Goal: Check status: Check status

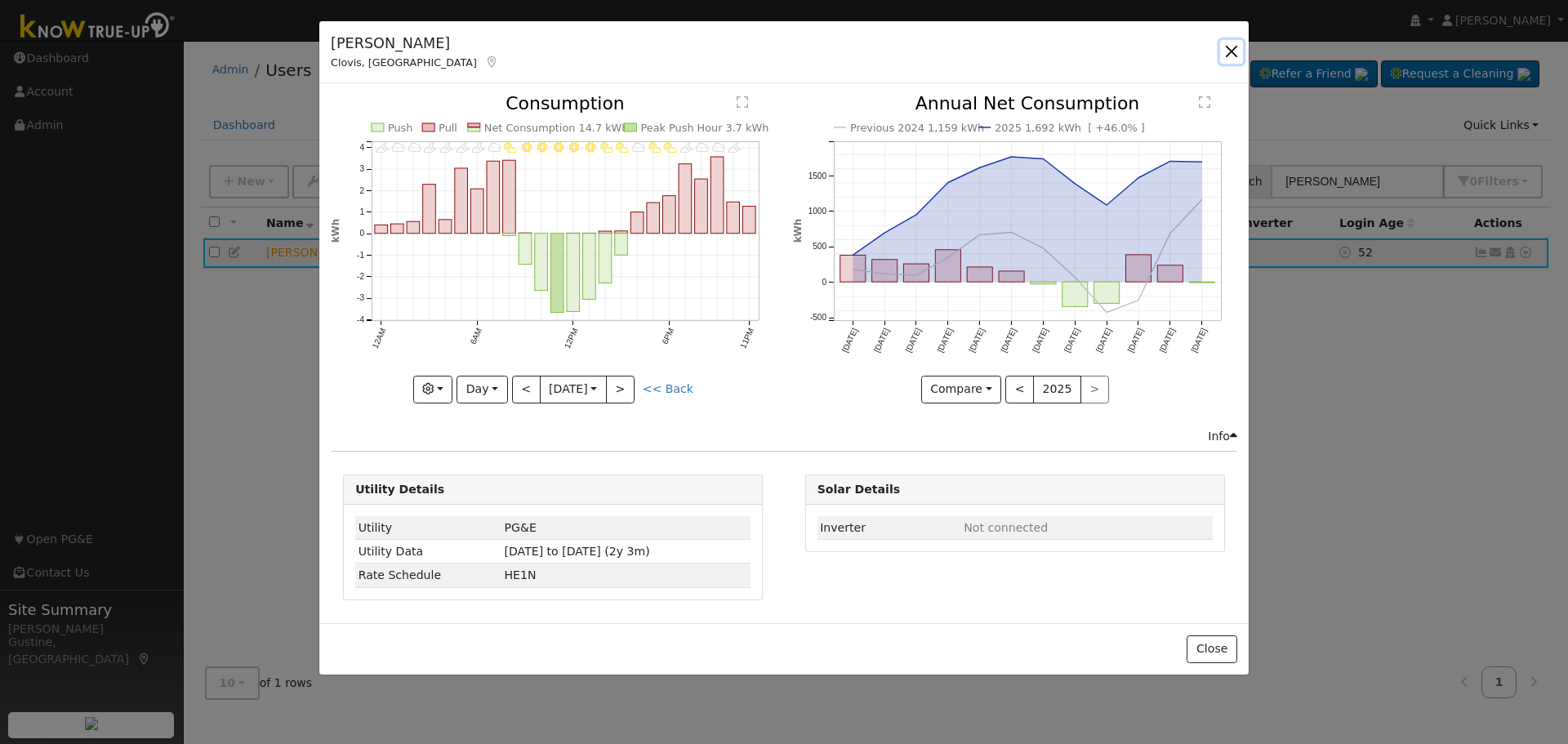
click at [1225, 44] on button "button" at bounding box center [1232, 52] width 23 height 23
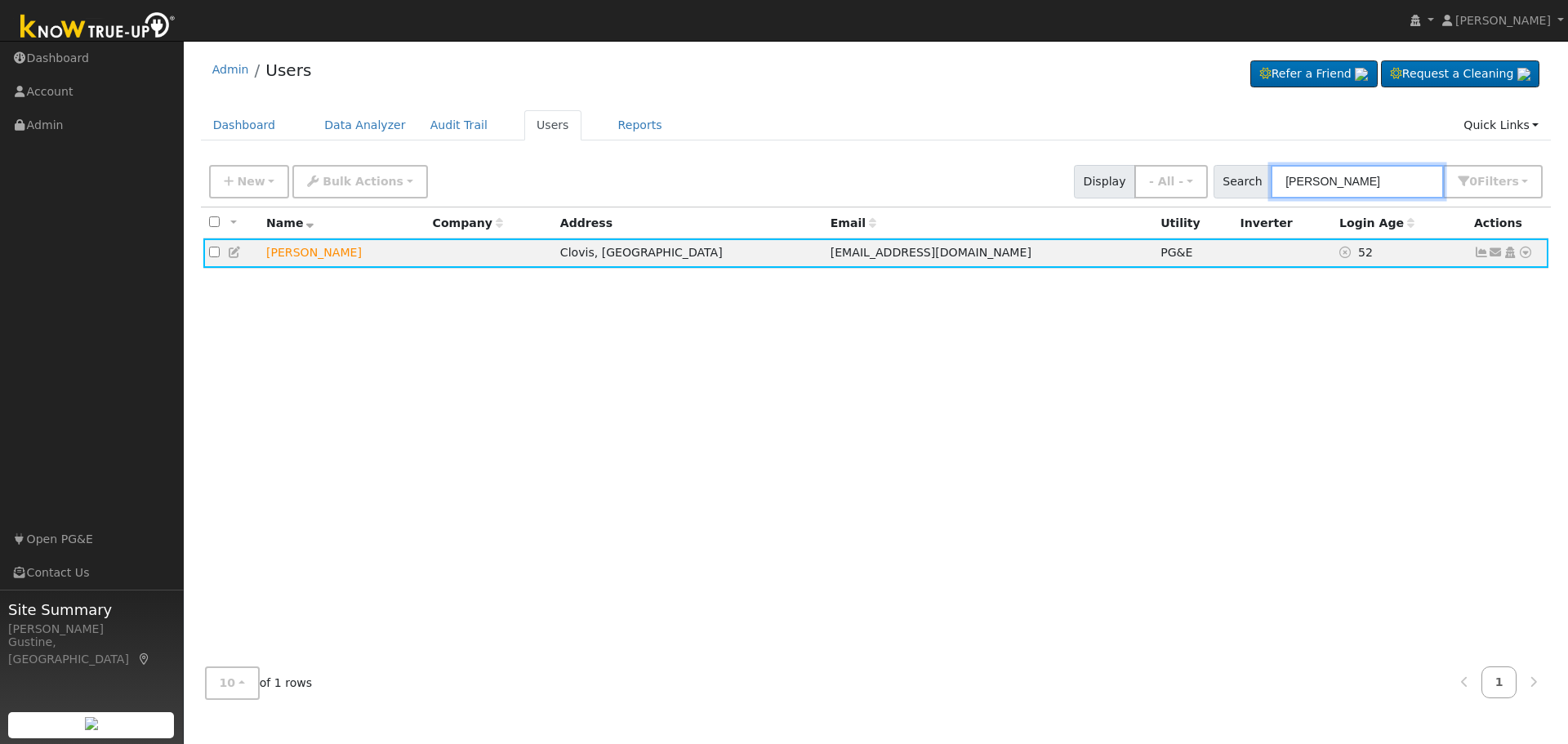
click at [1361, 171] on input "[PERSON_NAME]" at bounding box center [1357, 182] width 173 height 34
paste input "[DEMOGRAPHIC_DATA][PERSON_NAME]"
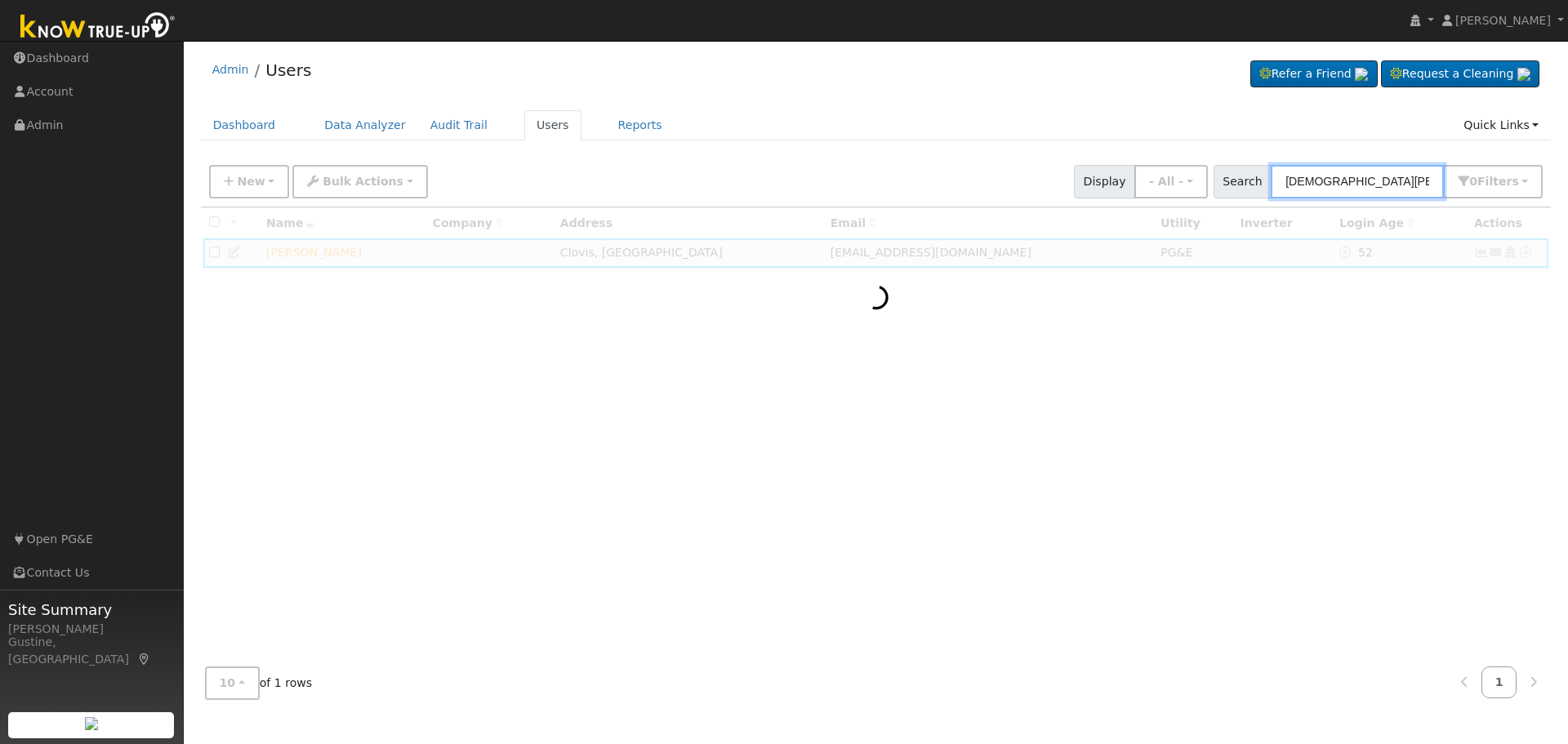
drag, startPoint x: 1355, startPoint y: 183, endPoint x: 1112, endPoint y: 139, distance: 247.0
click at [1165, 190] on div "New Add User Quick Add Quick Connect Quick Convert Lead Bulk Actions Send Email…" at bounding box center [875, 179] width 1340 height 39
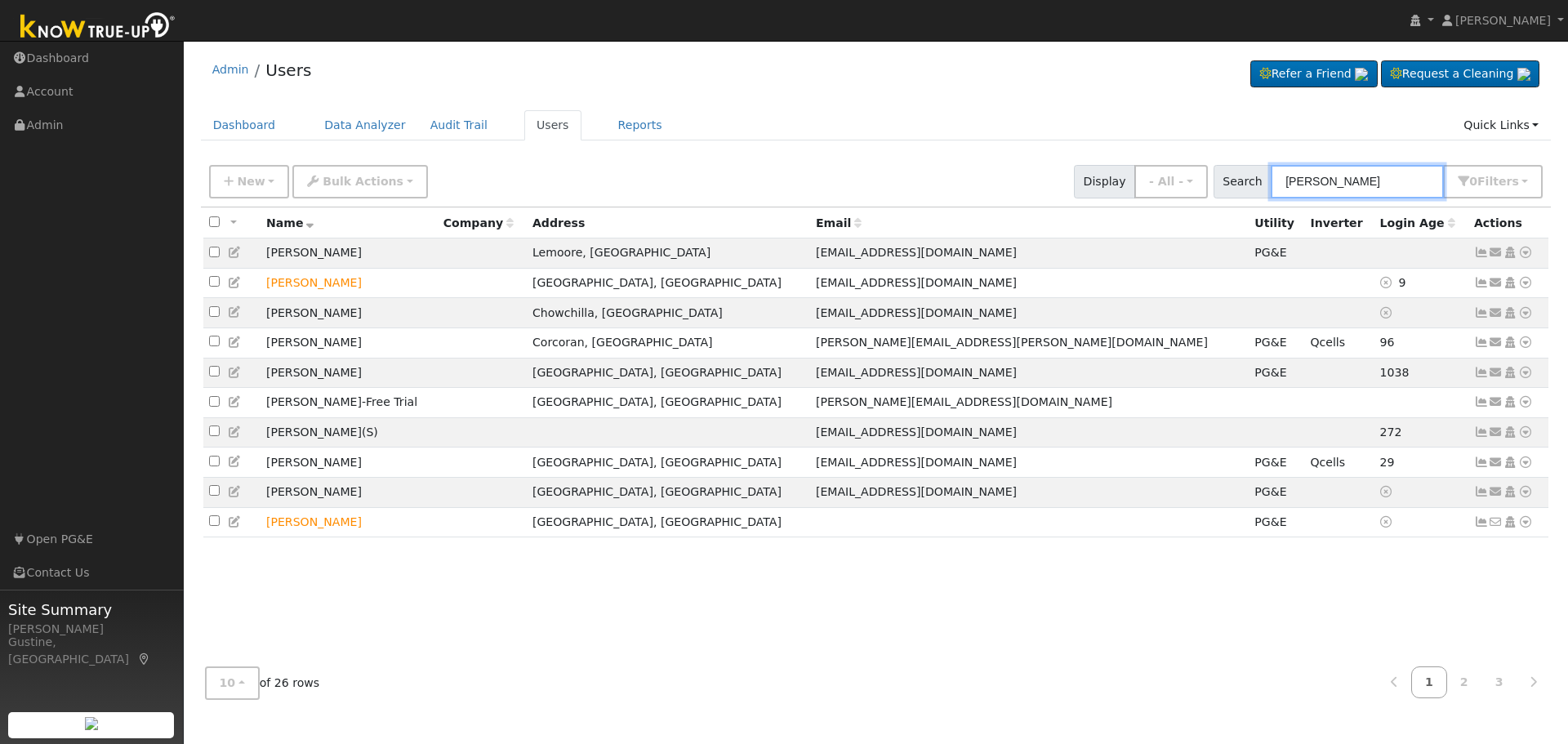
click at [1359, 179] on input "[PERSON_NAME]" at bounding box center [1357, 182] width 173 height 34
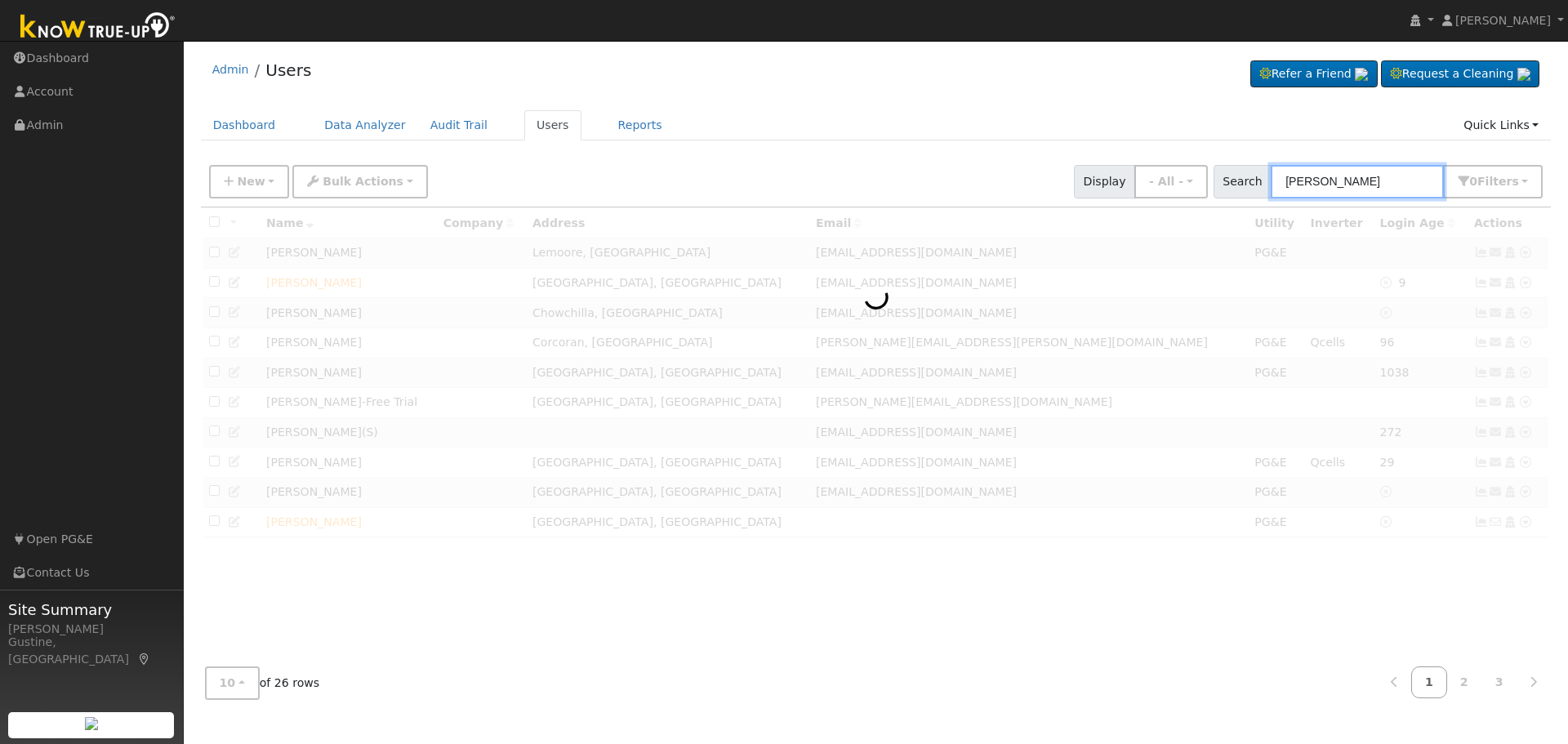
paste input "[DEMOGRAPHIC_DATA][PERSON_NAME]"
drag, startPoint x: 1395, startPoint y: 180, endPoint x: 1567, endPoint y: 198, distance: 172.9
click at [1567, 201] on div "User Profile First name Last name Email Email Notifications No Emails No Emails…" at bounding box center [876, 392] width 1384 height 703
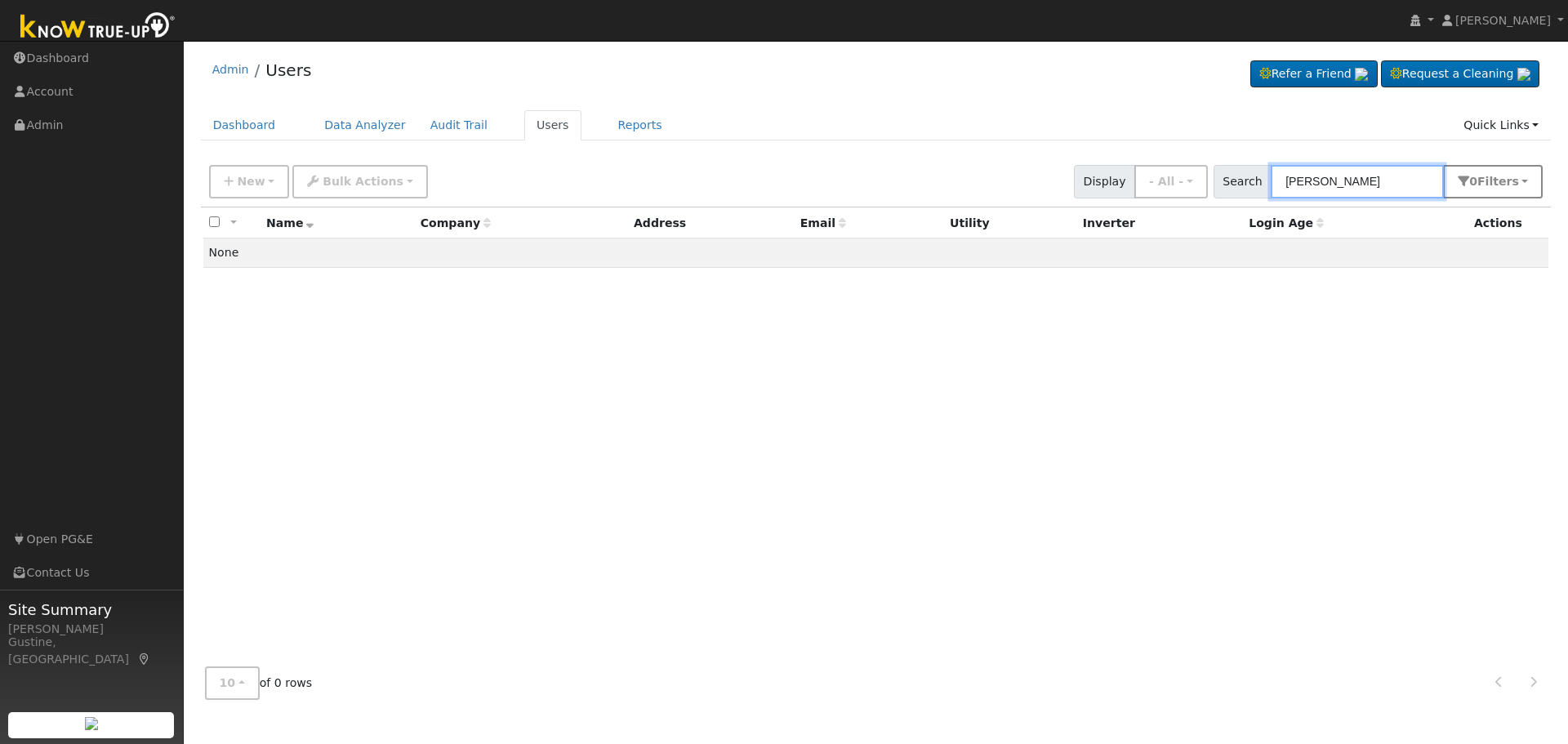
type input "[PERSON_NAME]"
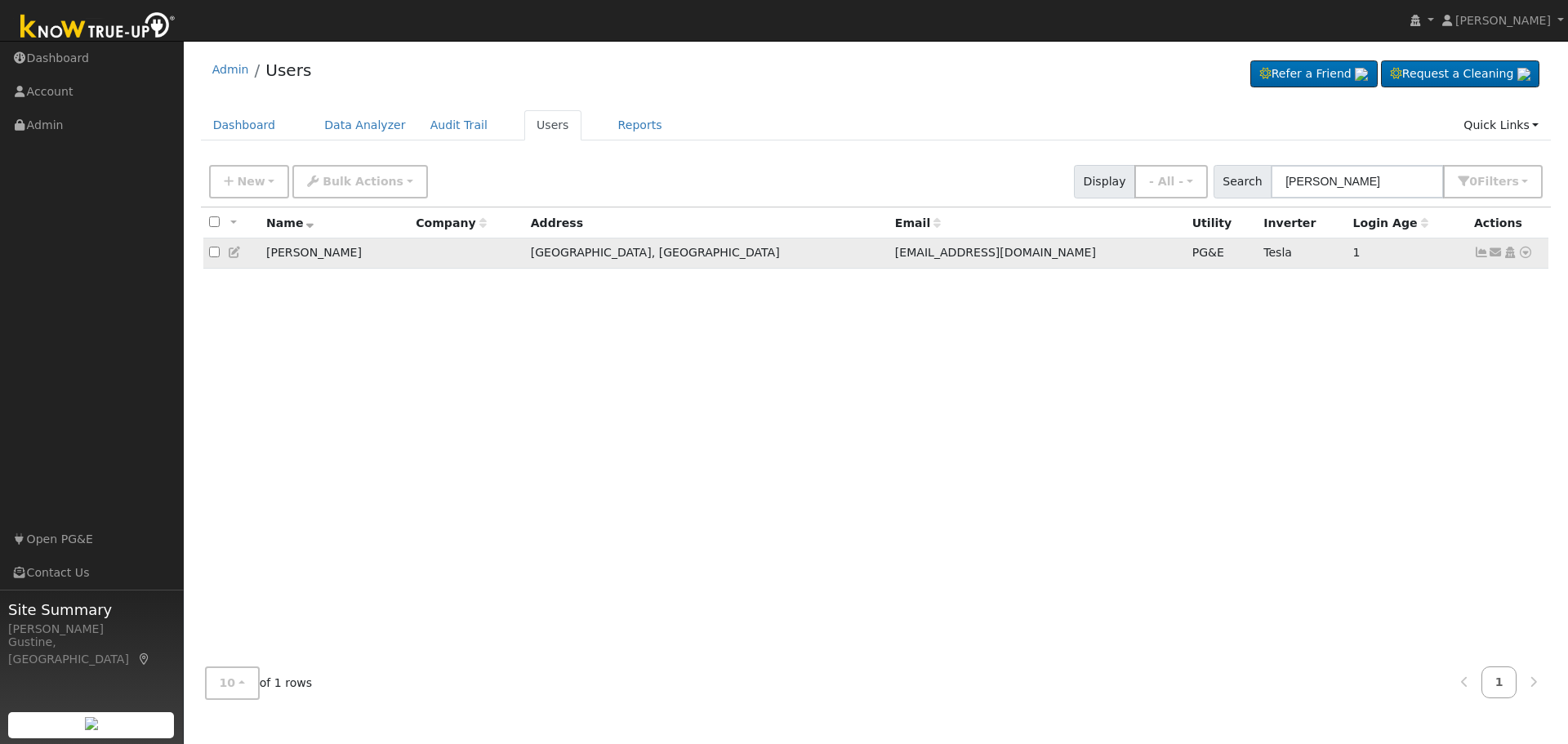
click at [1475, 254] on icon at bounding box center [1481, 252] width 15 height 12
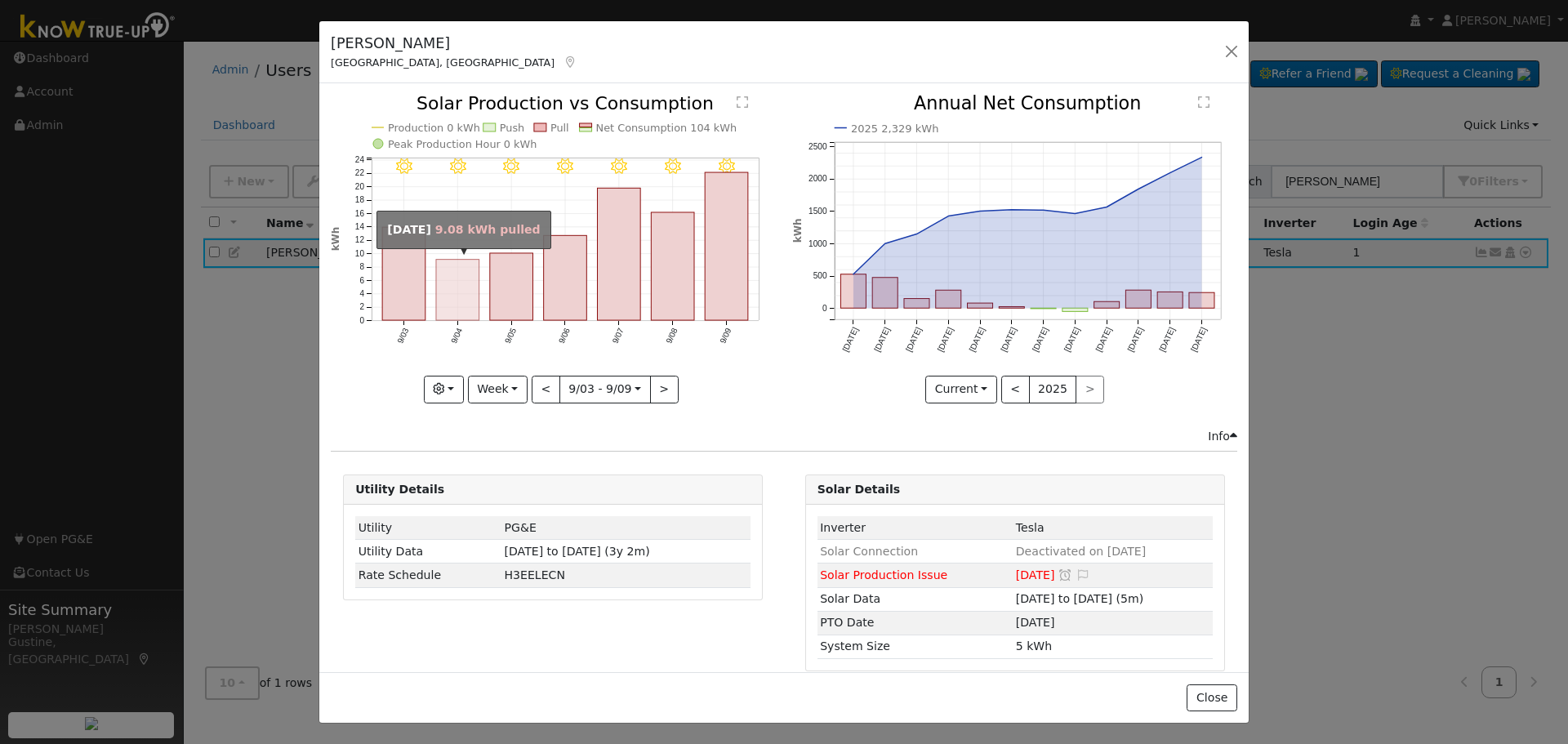
click at [457, 287] on rect "onclick=""" at bounding box center [457, 290] width 44 height 61
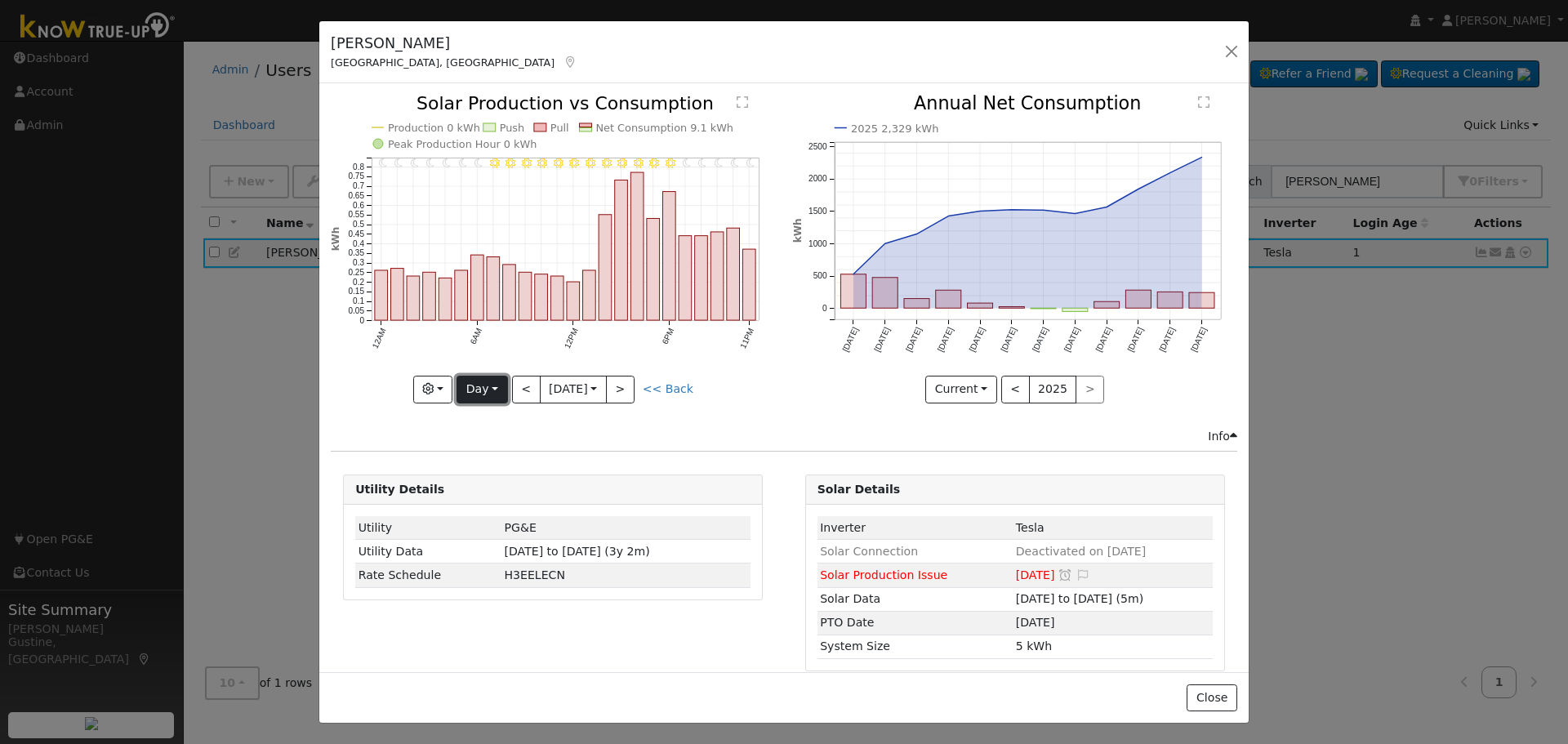
click at [494, 380] on button "Day" at bounding box center [481, 389] width 51 height 28
click at [501, 457] on link "Month" at bounding box center [514, 469] width 114 height 23
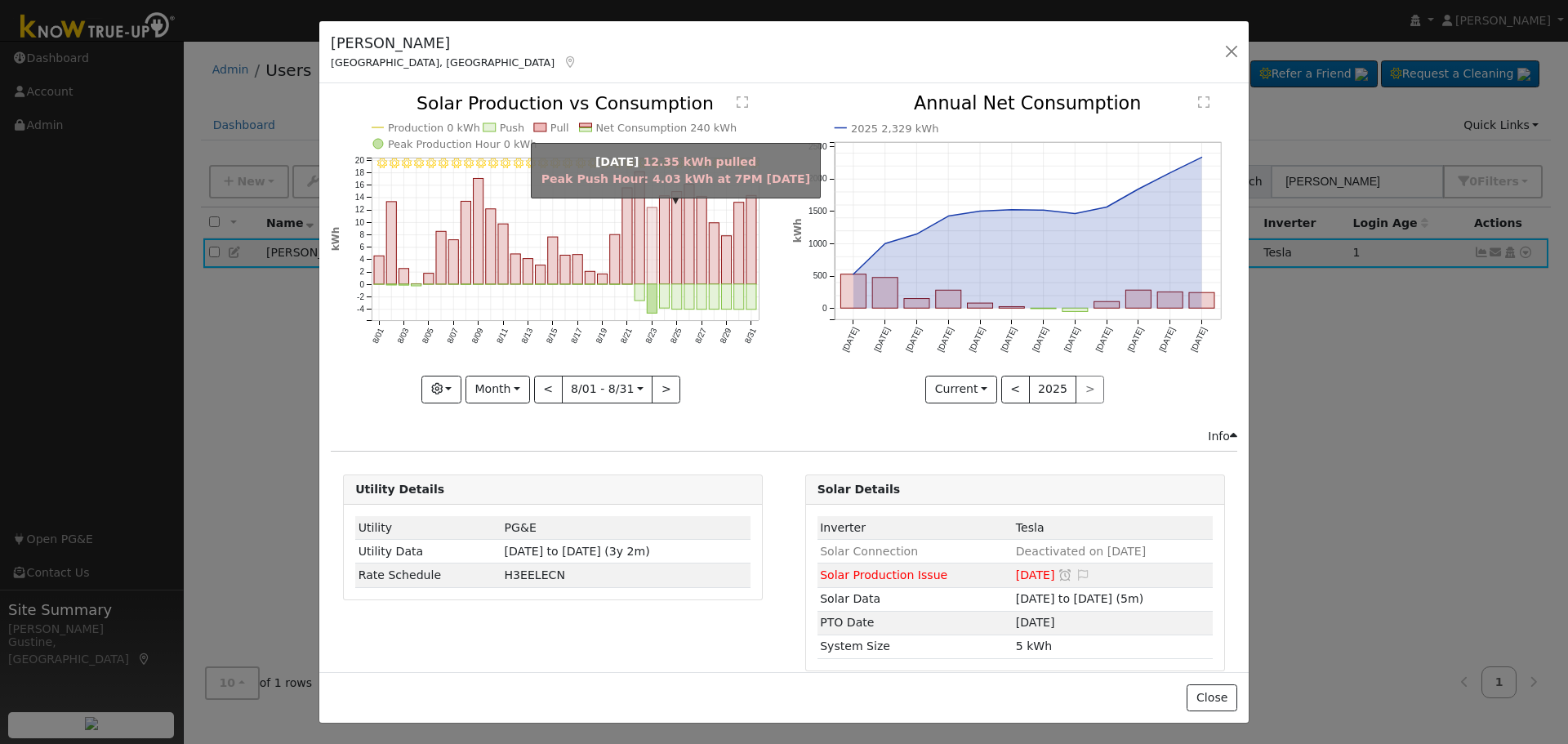
click at [647, 266] on rect "onclick=""" at bounding box center [652, 246] width 10 height 77
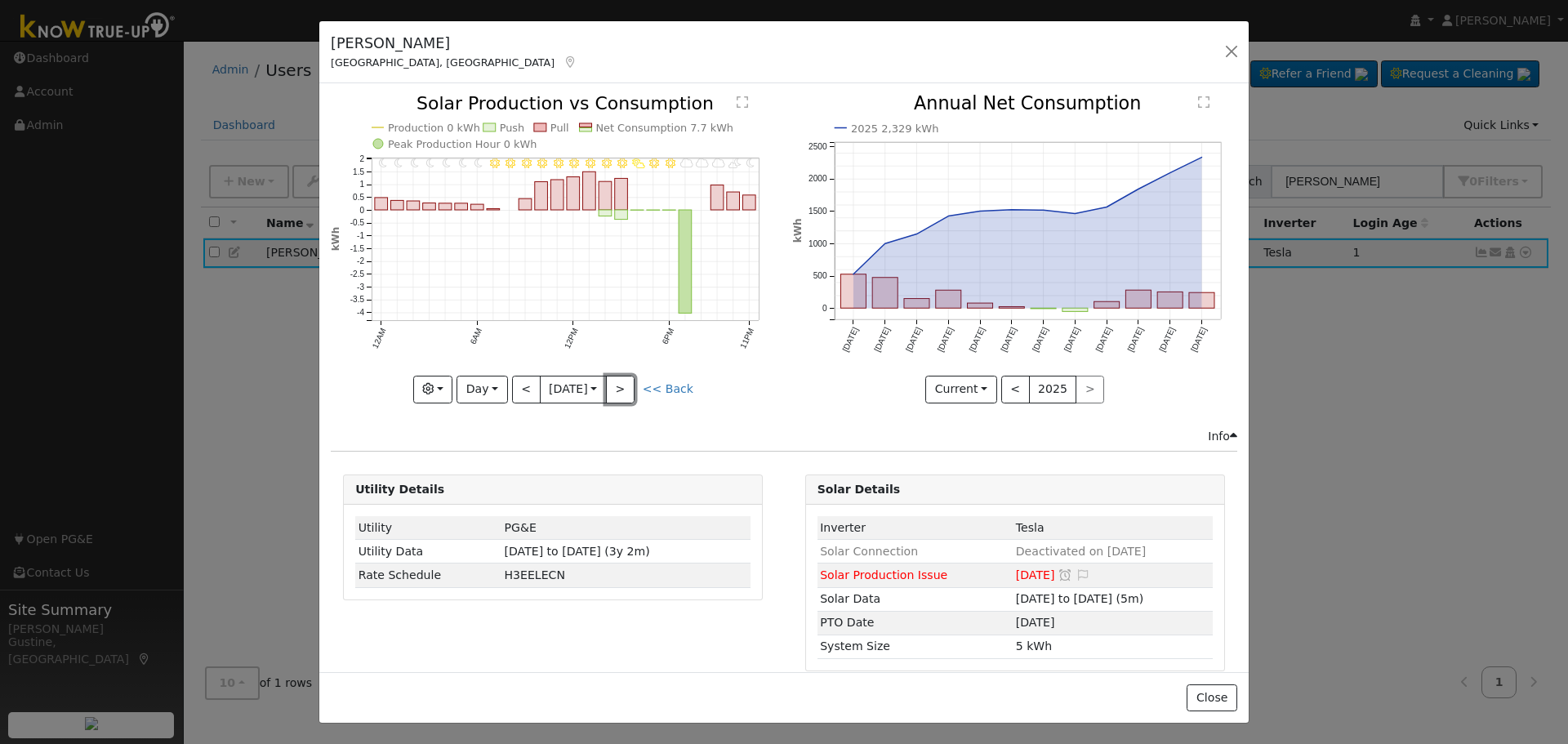
click at [629, 389] on button ">" at bounding box center [620, 389] width 28 height 28
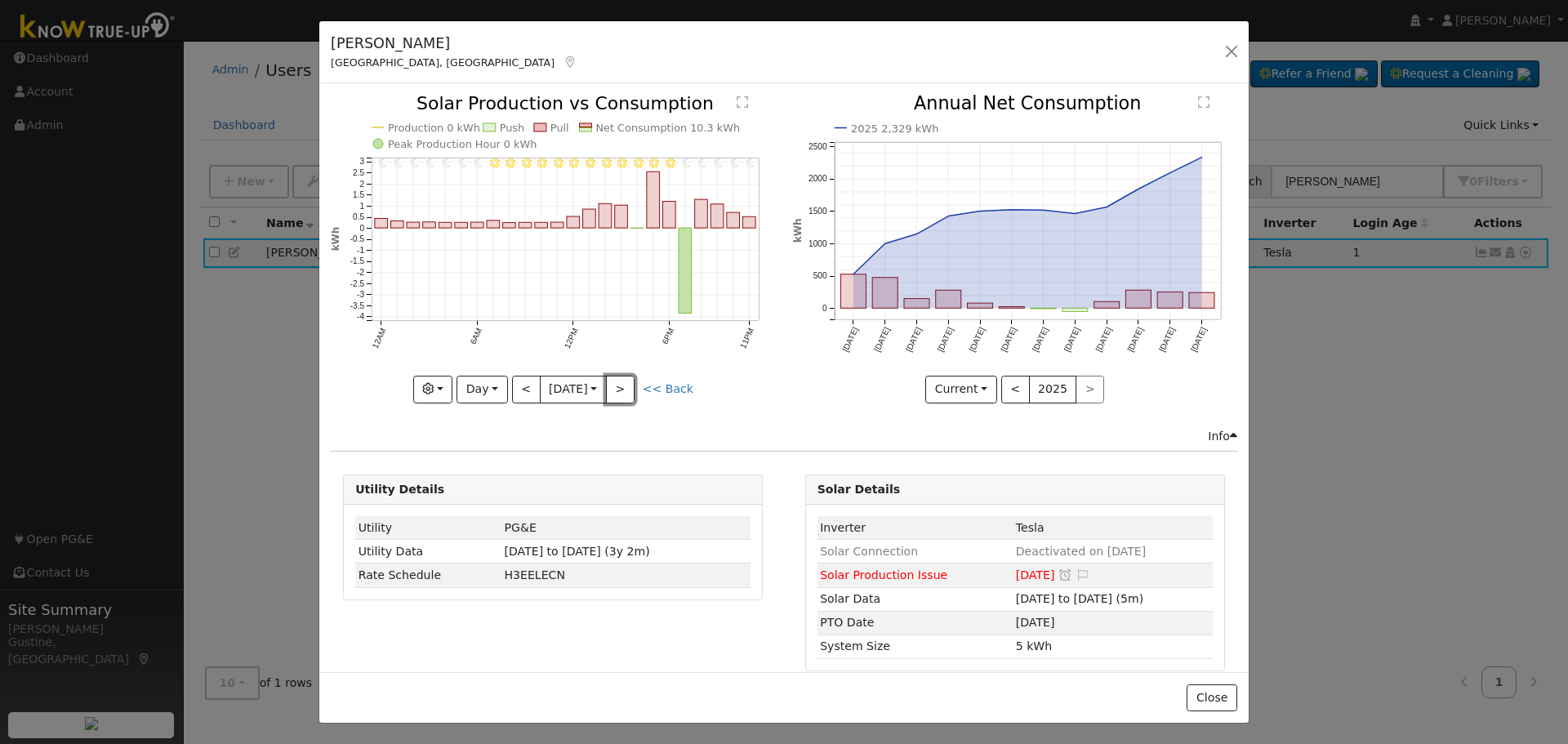
click at [626, 382] on button ">" at bounding box center [620, 389] width 28 height 28
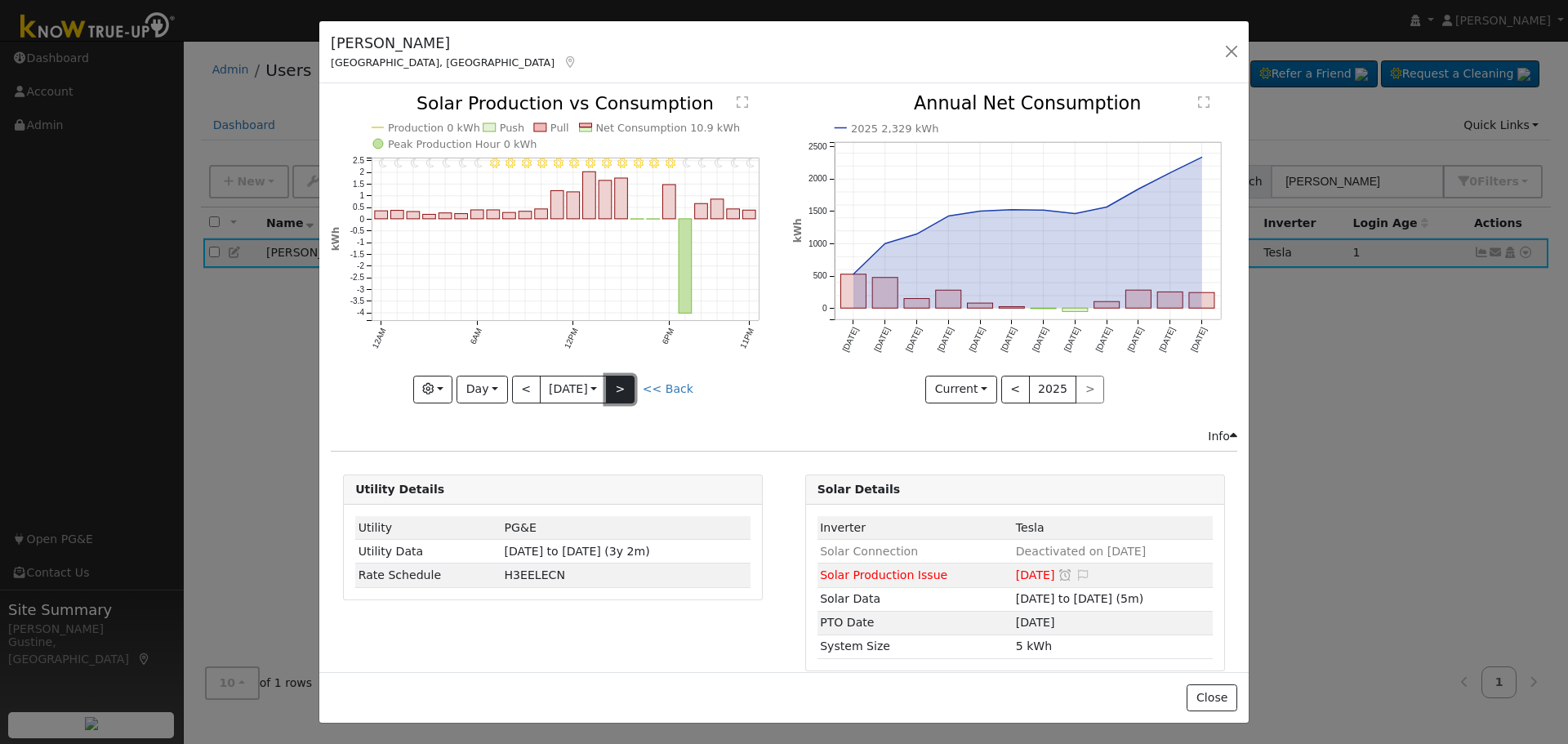
click at [623, 384] on button ">" at bounding box center [620, 389] width 28 height 28
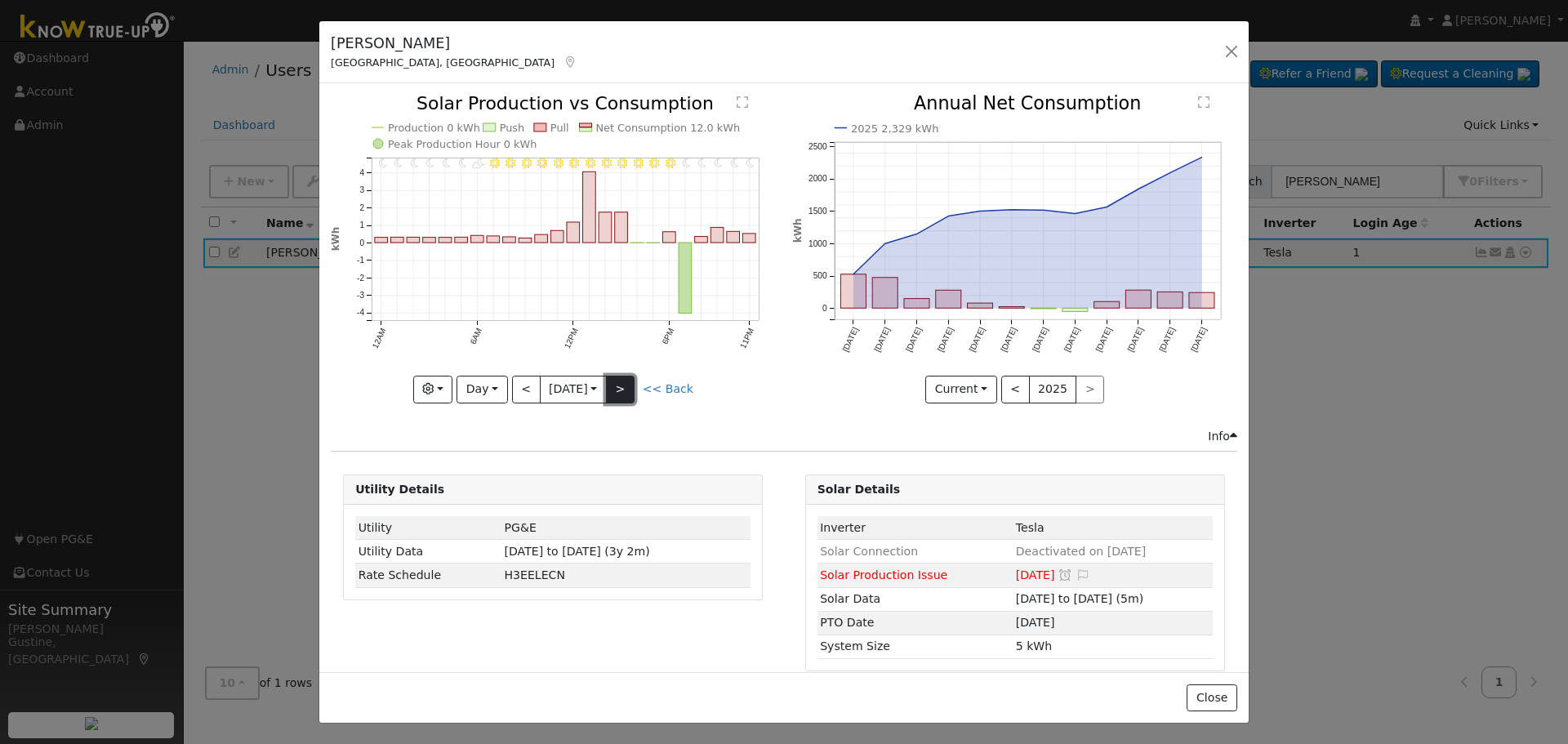
click at [623, 384] on button ">" at bounding box center [620, 389] width 28 height 28
click at [483, 386] on button "Day" at bounding box center [481, 389] width 51 height 28
click at [484, 488] on link "Year" at bounding box center [514, 492] width 114 height 23
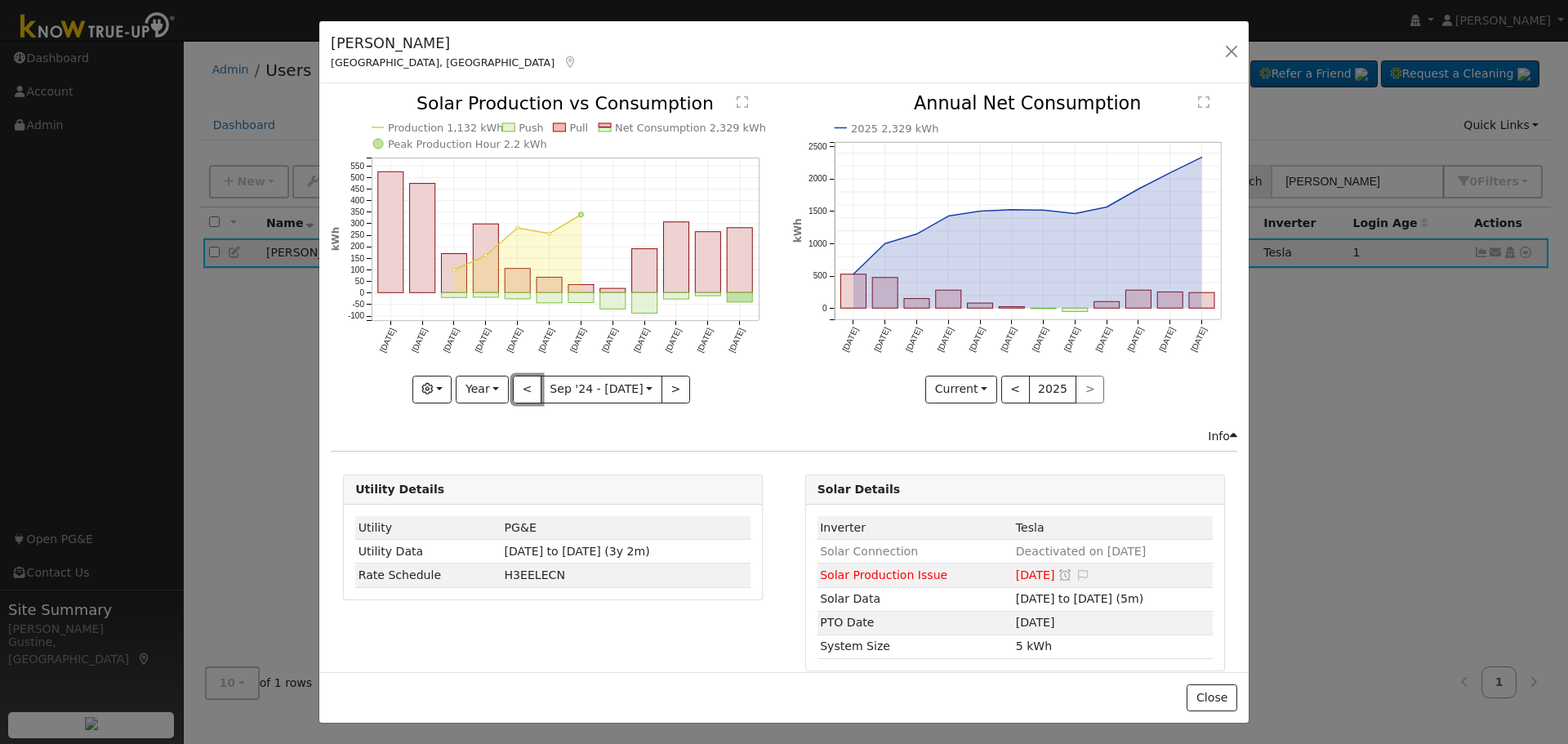
click at [513, 380] on button "<" at bounding box center [527, 389] width 28 height 28
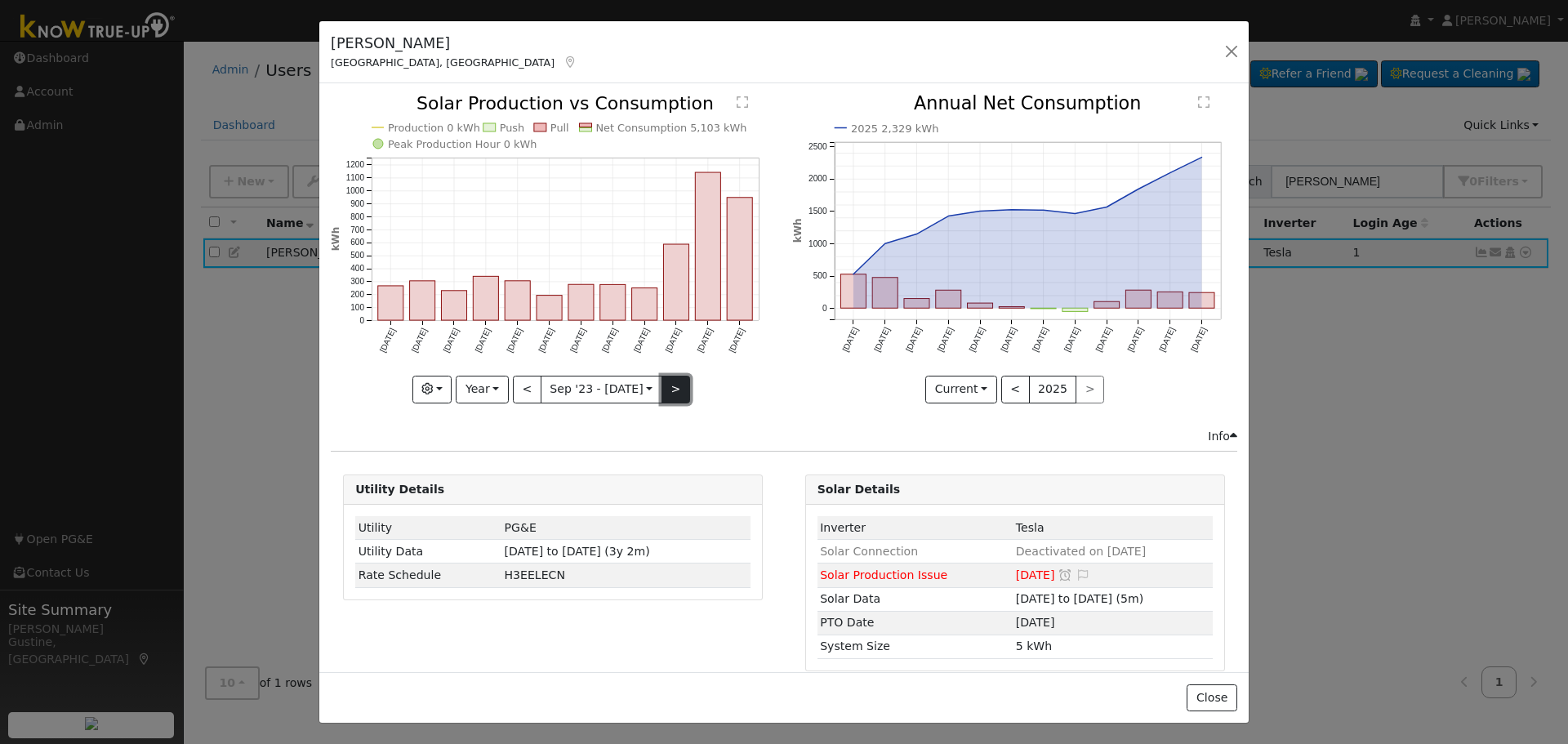
click at [667, 382] on button ">" at bounding box center [676, 389] width 28 height 28
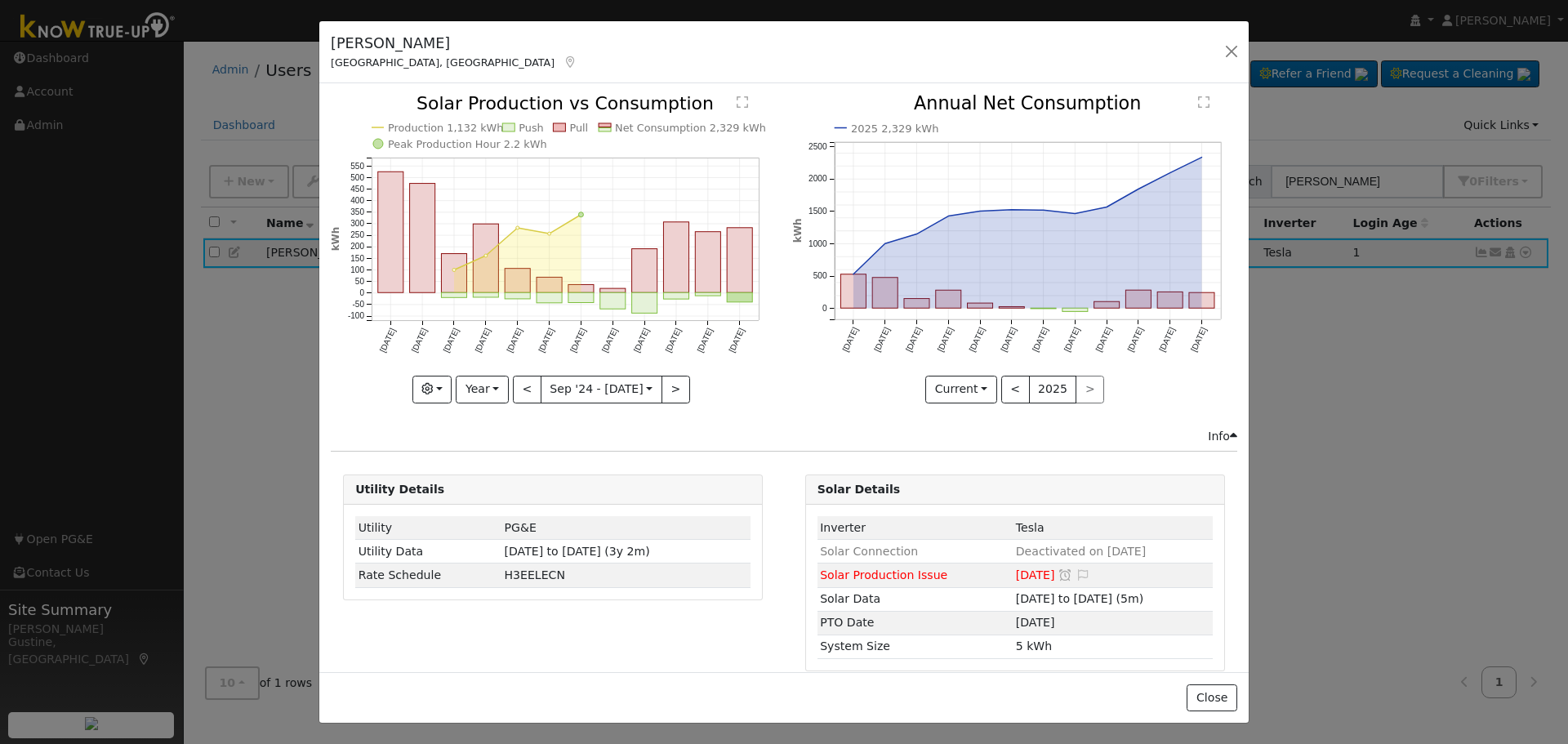
click at [499, 274] on icon "Production 1,132 kWh Push Pull Net Consumption 2,329 kWh Peak Production Hour 2…" at bounding box center [552, 248] width 444 height 306
click at [519, 279] on rect "onclick=""" at bounding box center [517, 281] width 25 height 25
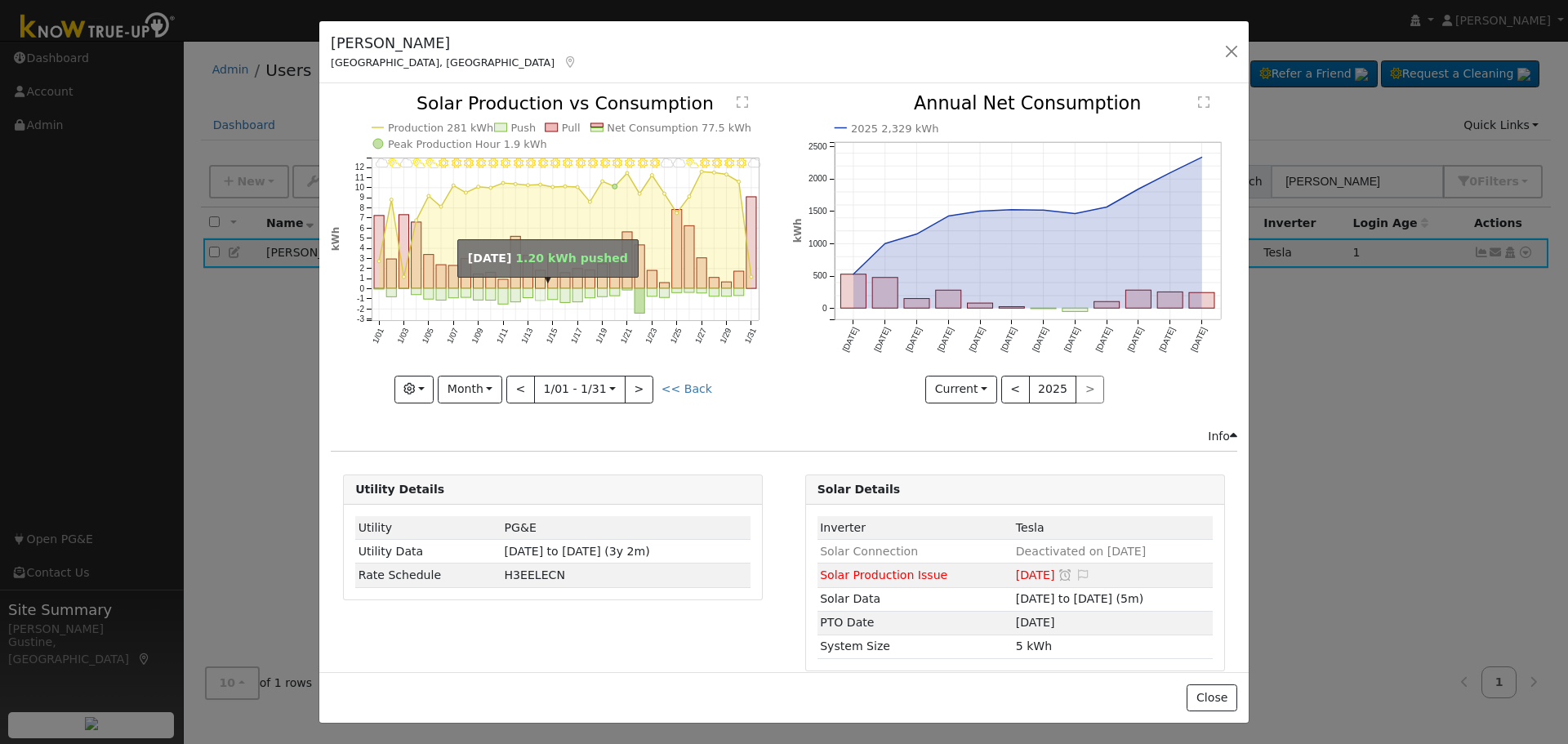
click at [539, 289] on rect "onclick=""" at bounding box center [540, 295] width 10 height 12
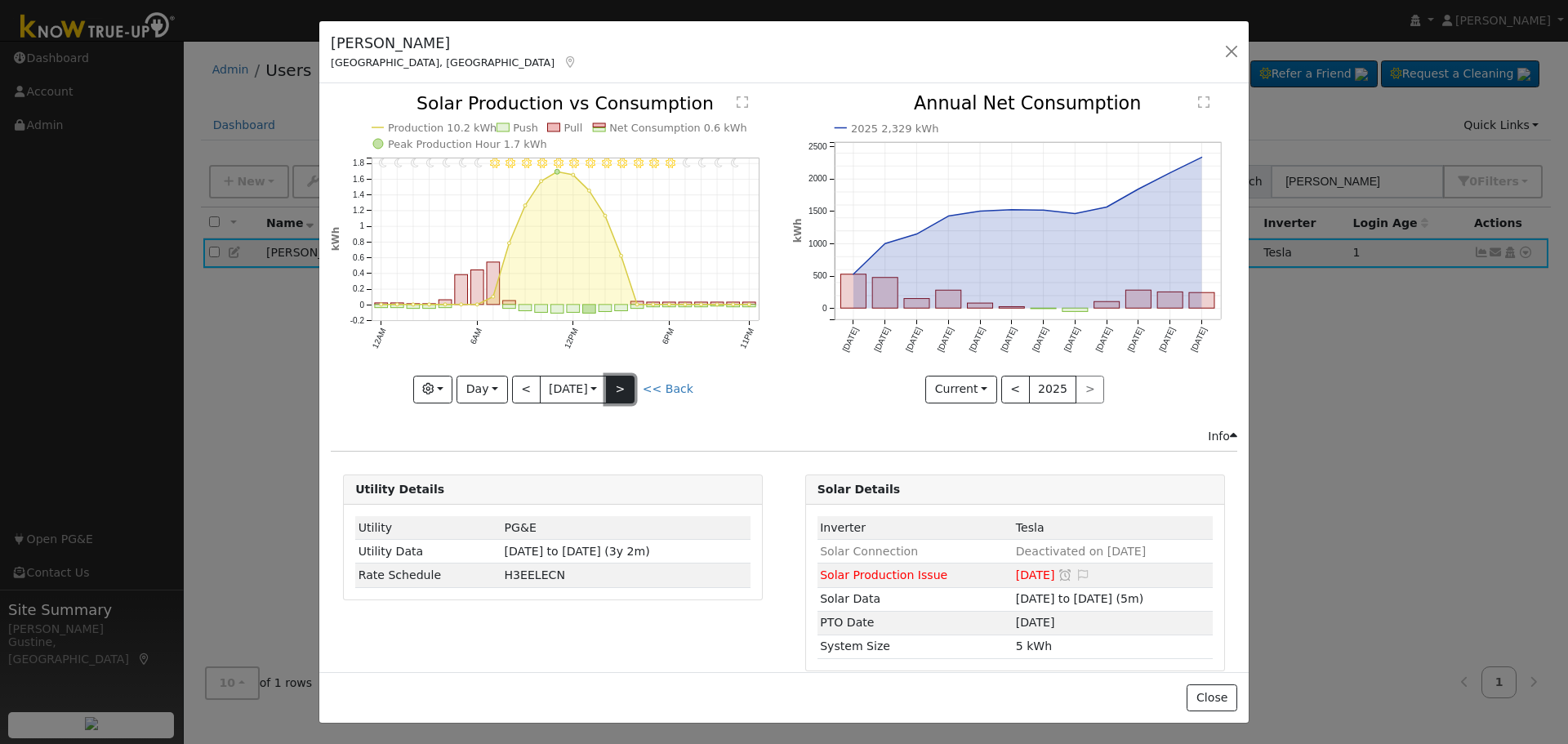
click at [625, 383] on button ">" at bounding box center [620, 389] width 28 height 28
click at [640, 378] on icon "11PM - undefined 10PM - Clear 9PM - Clear 8PM - Clear 7PM - Clear 6PM - Clear 5…" at bounding box center [552, 248] width 444 height 306
click at [634, 380] on button ">" at bounding box center [620, 389] width 28 height 28
click at [632, 381] on button ">" at bounding box center [620, 389] width 28 height 28
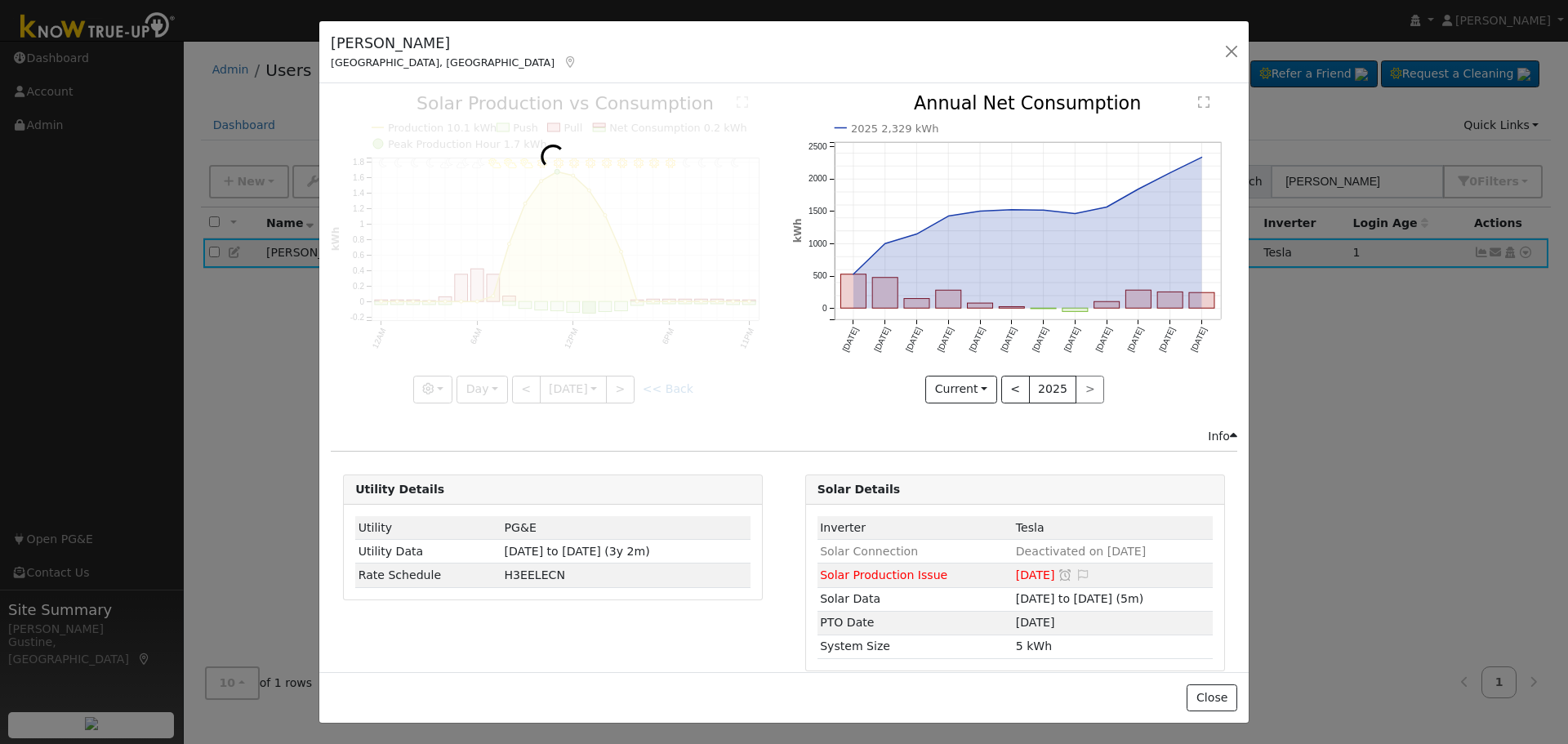
click at [624, 383] on div at bounding box center [552, 249] width 444 height 308
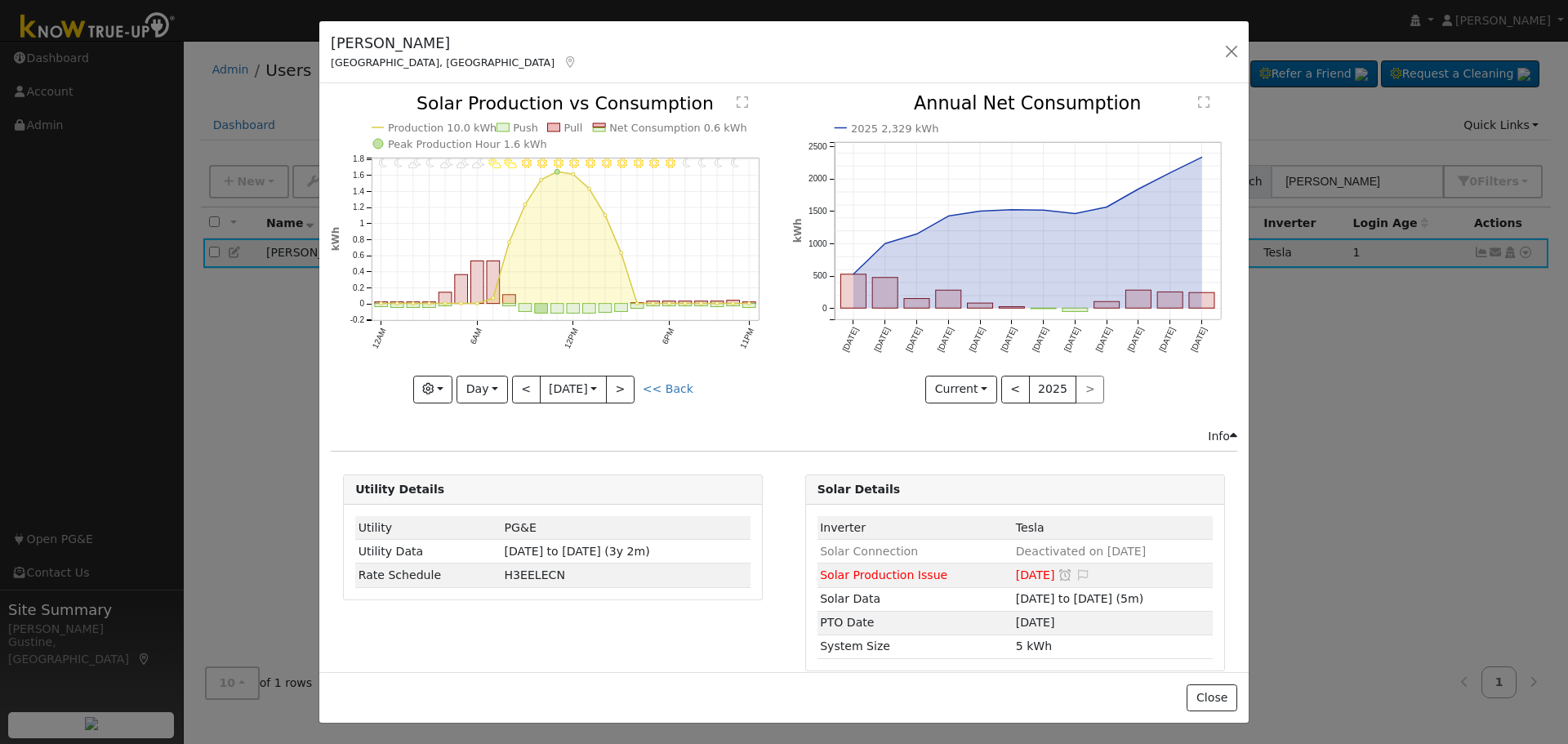
click at [624, 383] on div "11PM - undefined 10PM - Clear 9PM - Clear 8PM - Clear 7PM - Clear 6PM - Clear 5…" at bounding box center [552, 249] width 444 height 308
click at [624, 383] on button ">" at bounding box center [620, 389] width 28 height 28
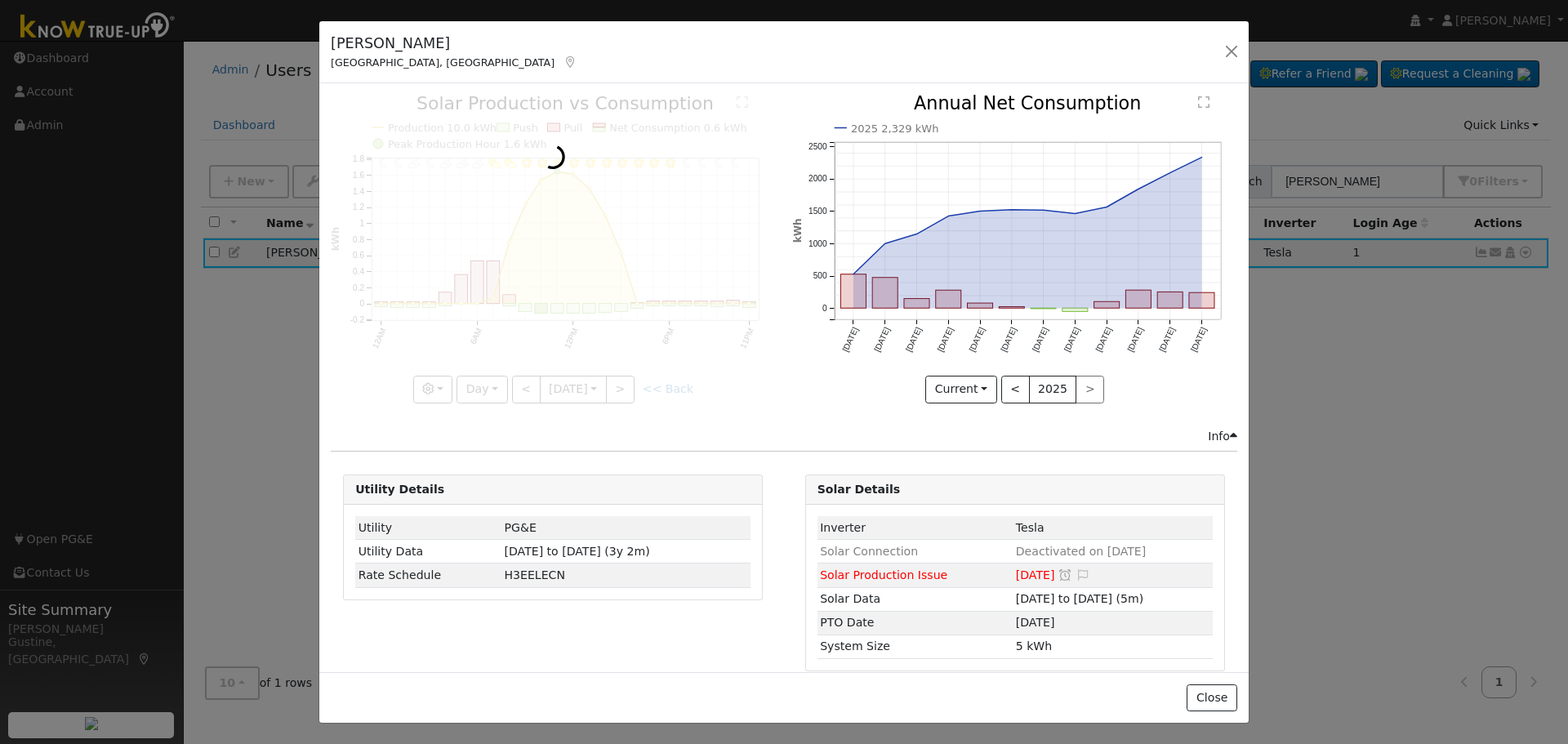
click at [624, 383] on div at bounding box center [552, 249] width 444 height 308
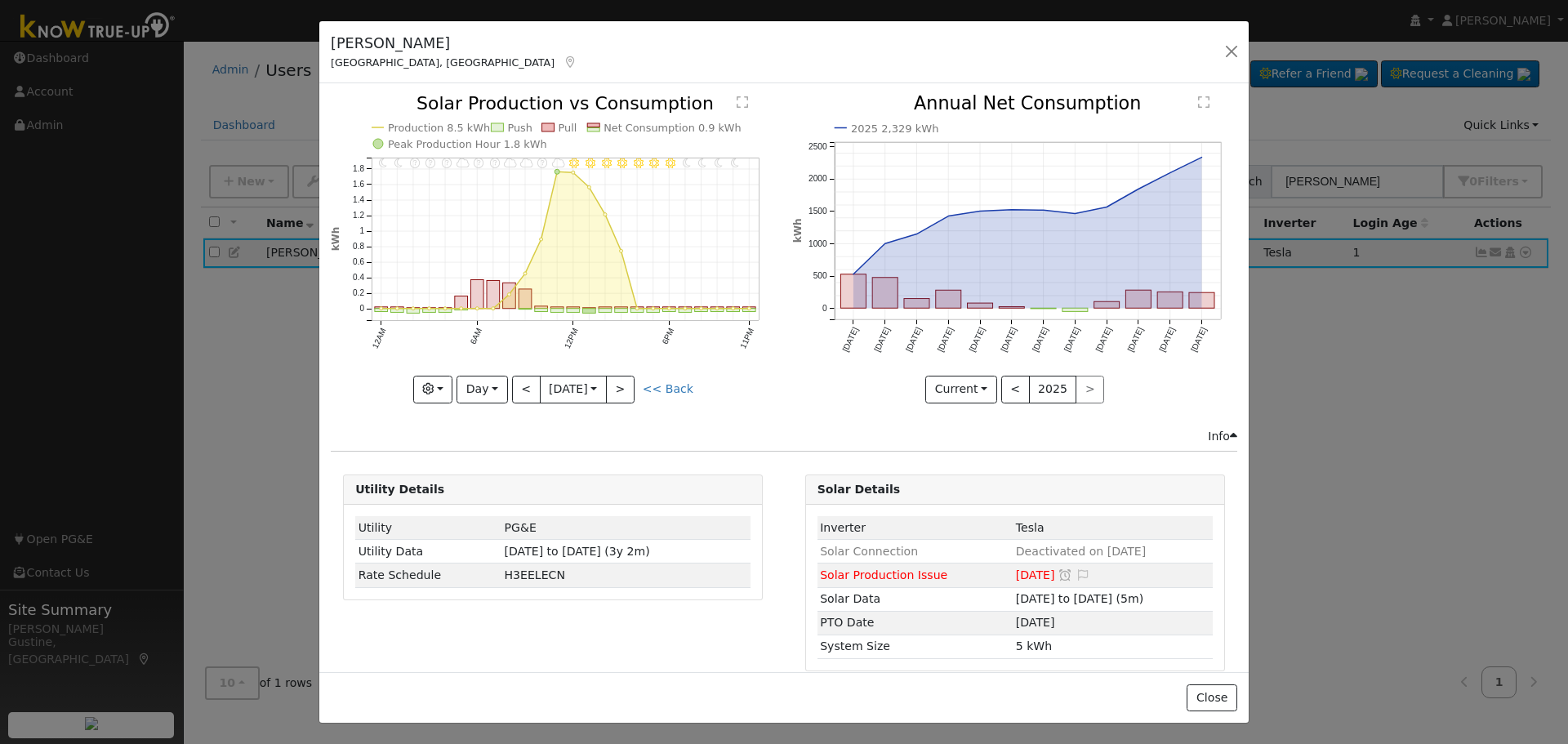
click at [624, 383] on div "11PM - undefined 10PM - Clear 9PM - Clear 8PM - Clear 7PM - Clear 6PM - Clear 5…" at bounding box center [552, 249] width 444 height 308
click at [624, 382] on button ">" at bounding box center [620, 389] width 28 height 28
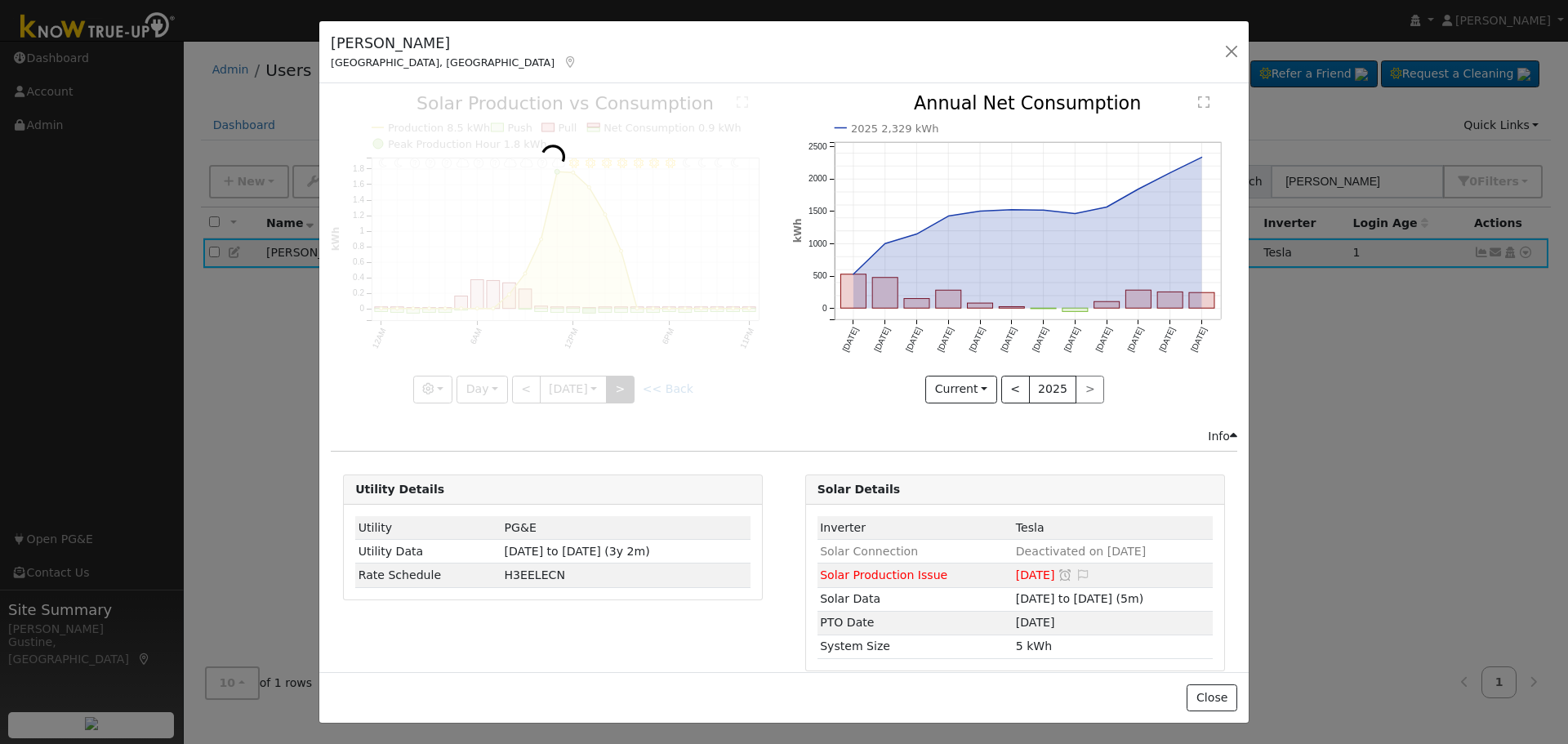
click at [624, 382] on div at bounding box center [552, 249] width 444 height 308
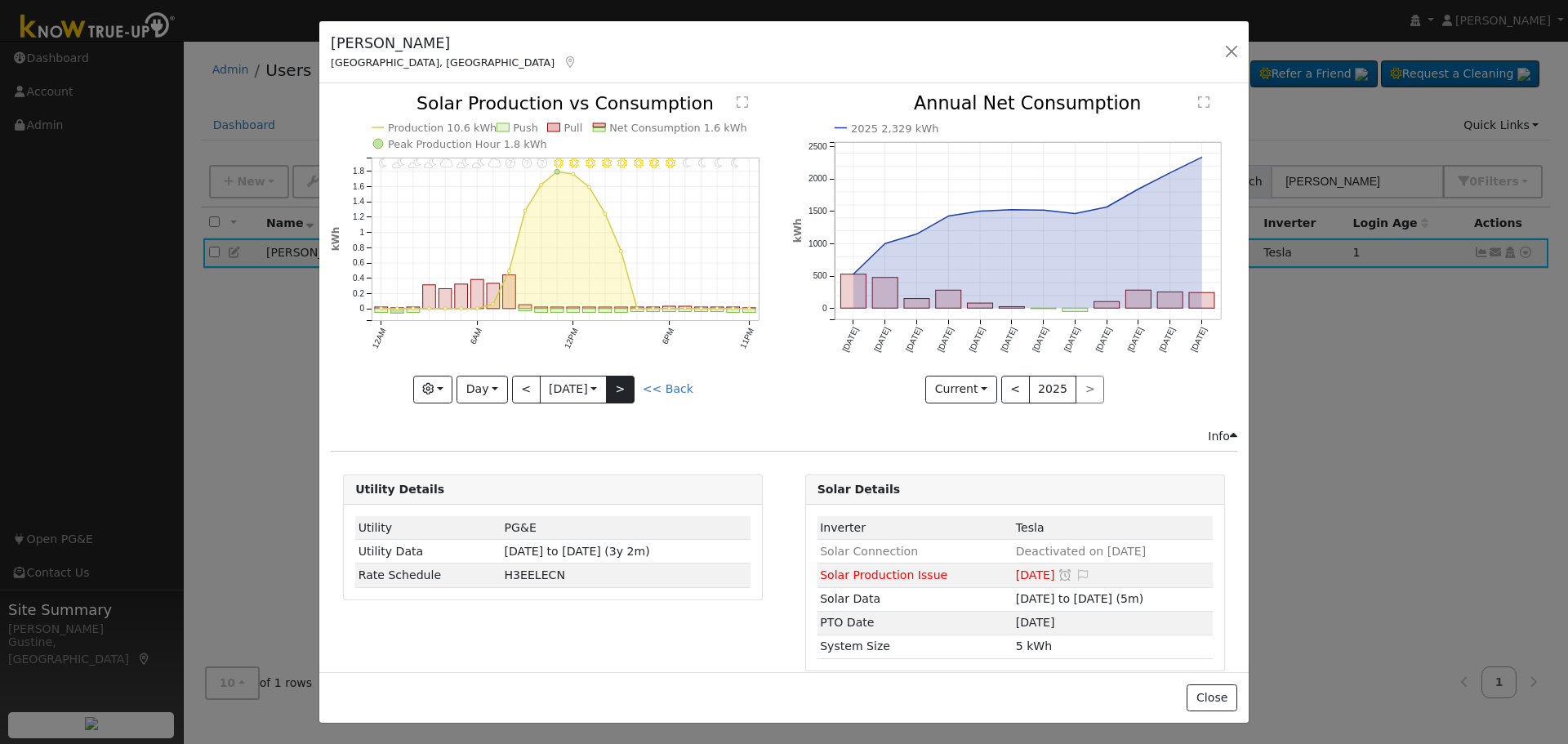
click at [624, 382] on div at bounding box center [552, 249] width 444 height 308
click at [624, 382] on div "11PM - undefined 10PM - Clear 9PM - Clear 8PM - Clear 7PM - Clear 6PM - Clear 5…" at bounding box center [552, 249] width 444 height 308
click at [624, 381] on button ">" at bounding box center [620, 389] width 28 height 28
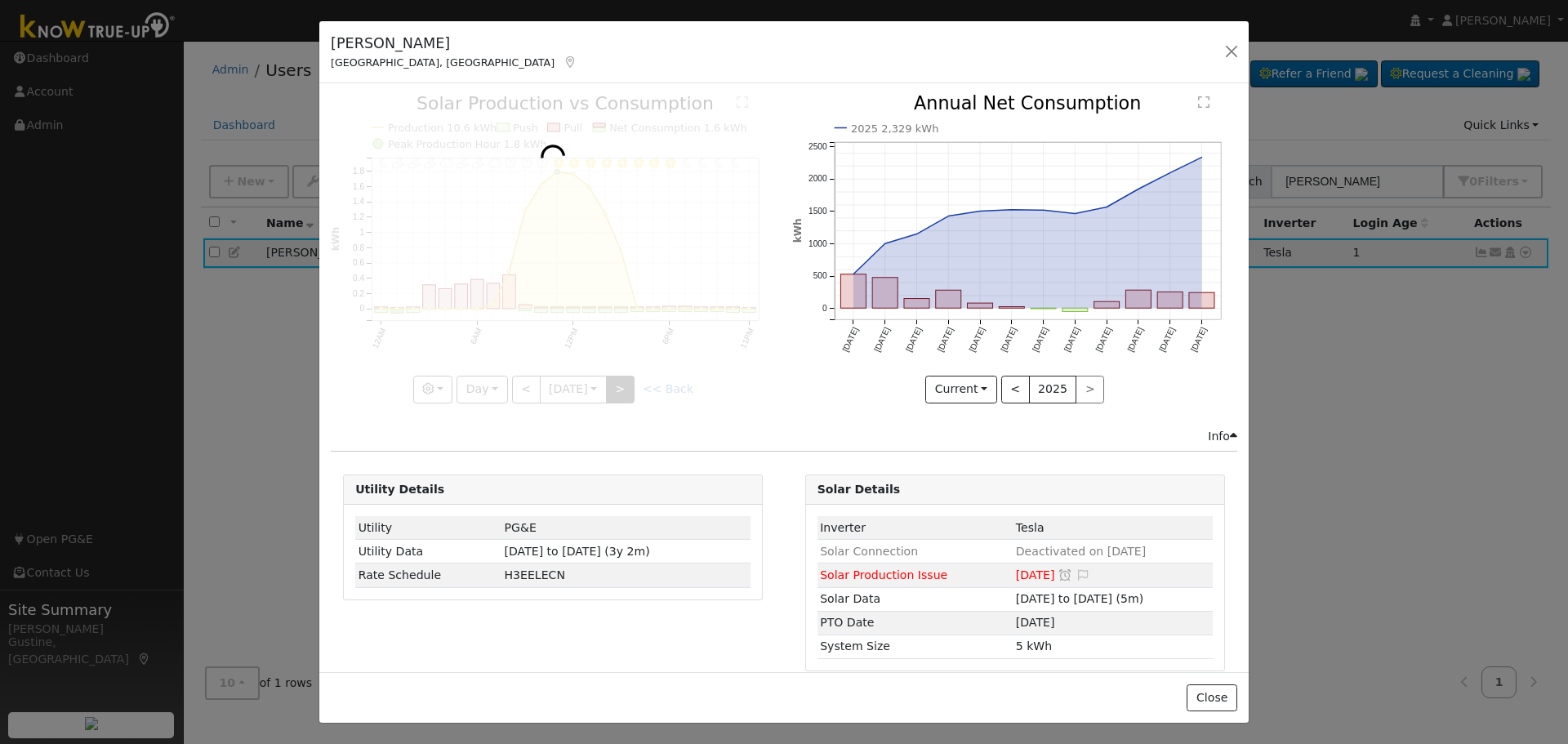
click at [624, 381] on div at bounding box center [552, 249] width 444 height 308
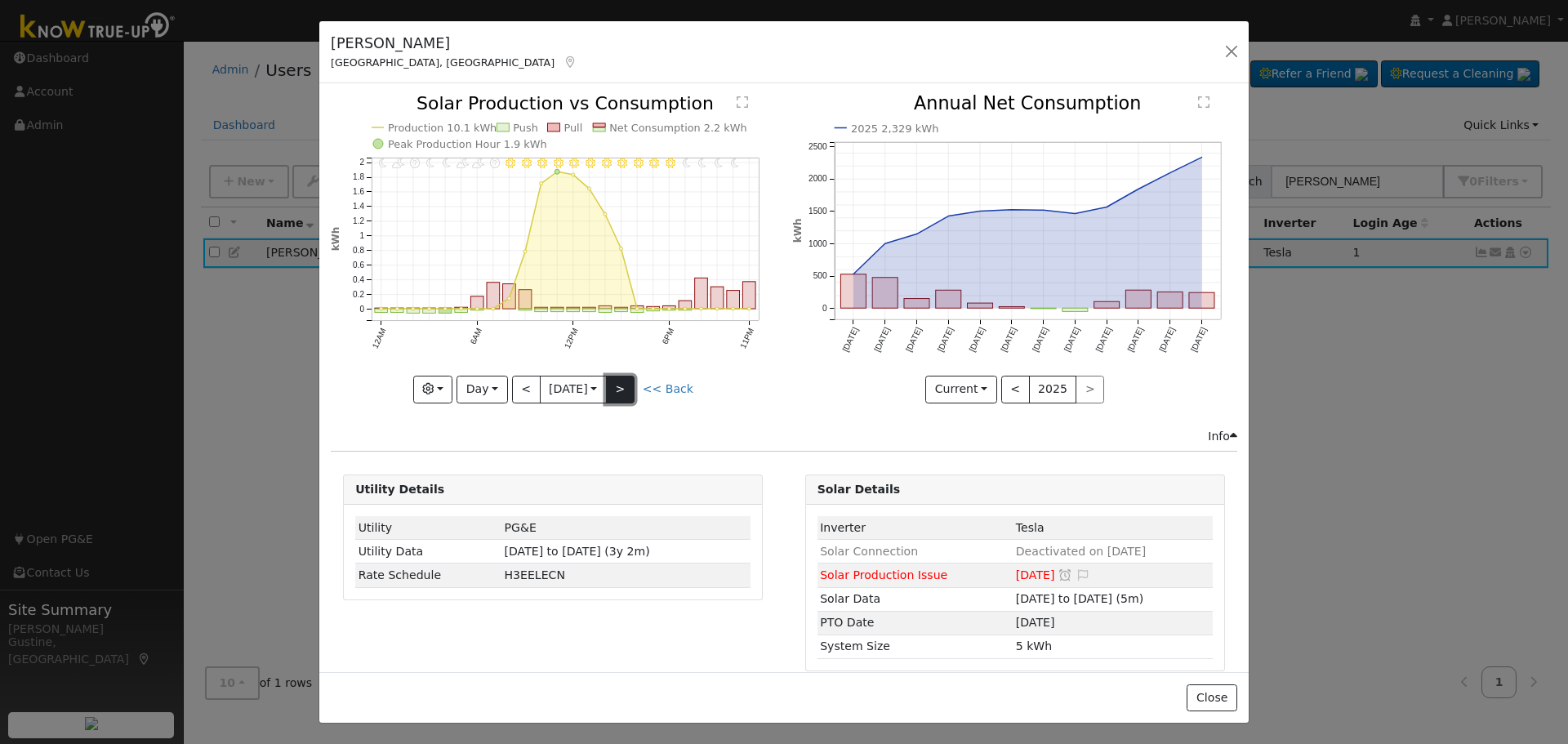
click at [624, 381] on button ">" at bounding box center [620, 389] width 28 height 28
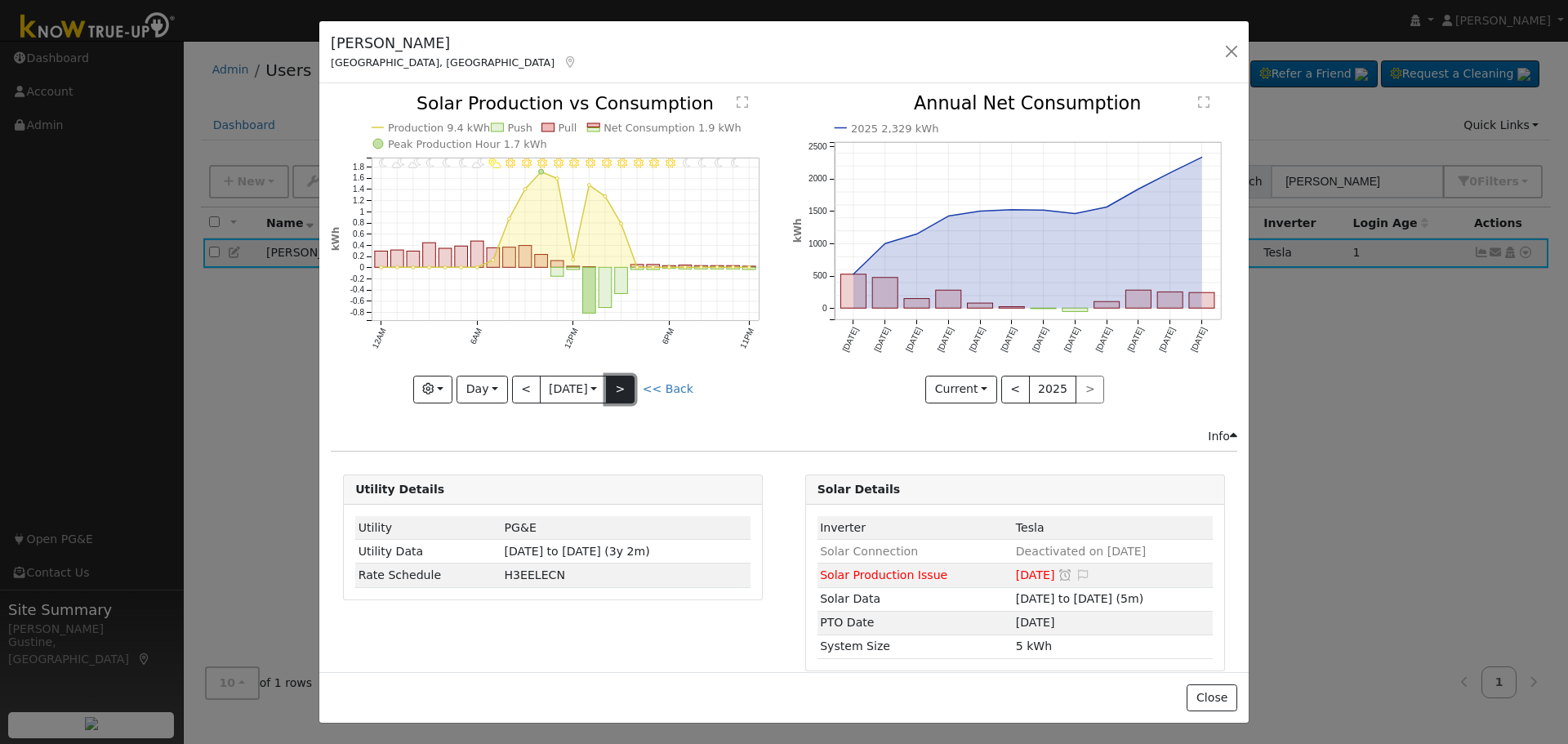
click at [625, 376] on button ">" at bounding box center [620, 389] width 28 height 28
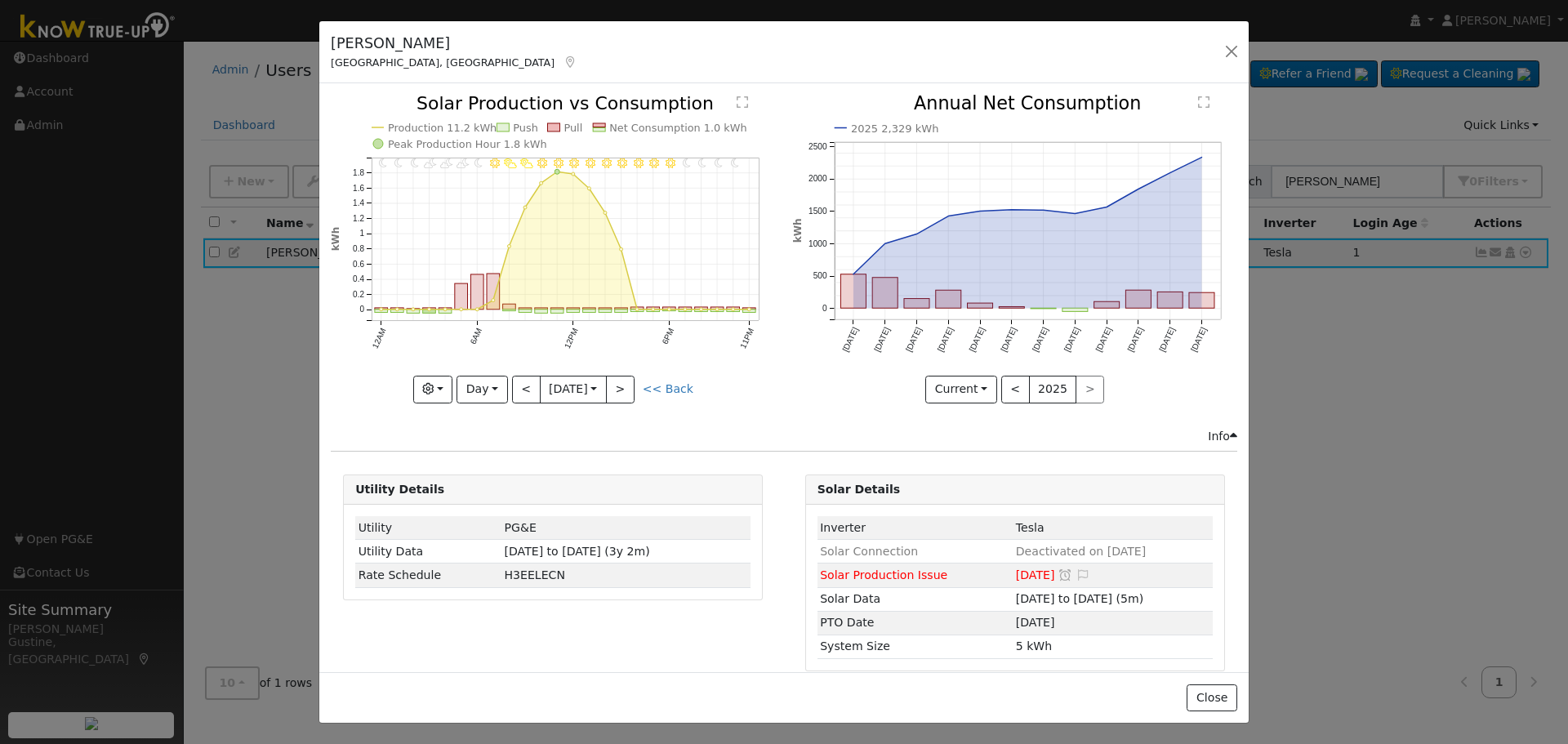
drag, startPoint x: 499, startPoint y: 408, endPoint x: 487, endPoint y: 374, distance: 36.1
click at [499, 407] on div "11PM - undefined 10PM - Clear 9PM - Clear 8PM - Clear 7PM - Clear 6PM - Clear 5…" at bounding box center [553, 262] width 462 height 333
click at [487, 376] on button "Day" at bounding box center [481, 389] width 51 height 28
click at [541, 492] on link "Year" at bounding box center [514, 492] width 114 height 23
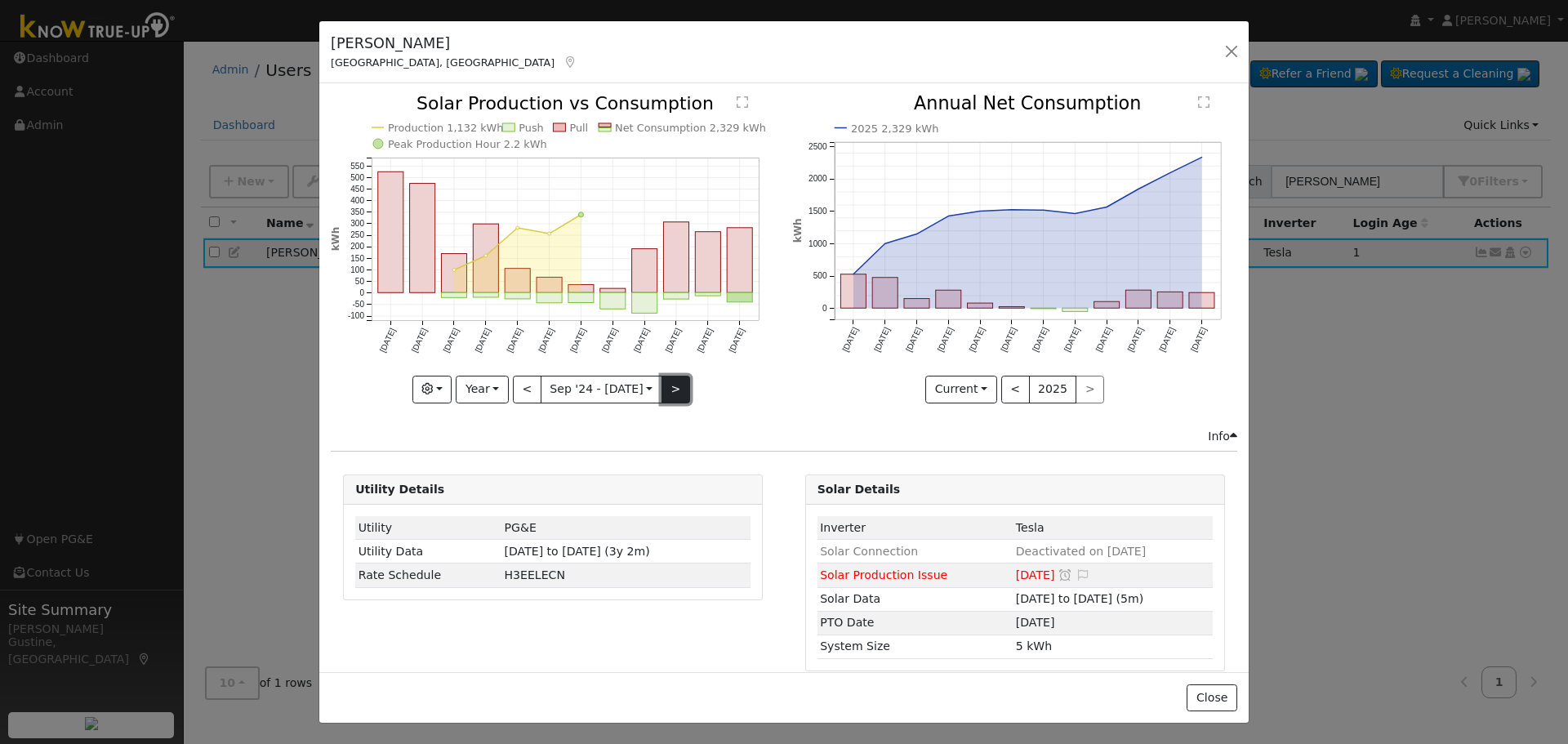
click at [672, 384] on button ">" at bounding box center [676, 389] width 28 height 28
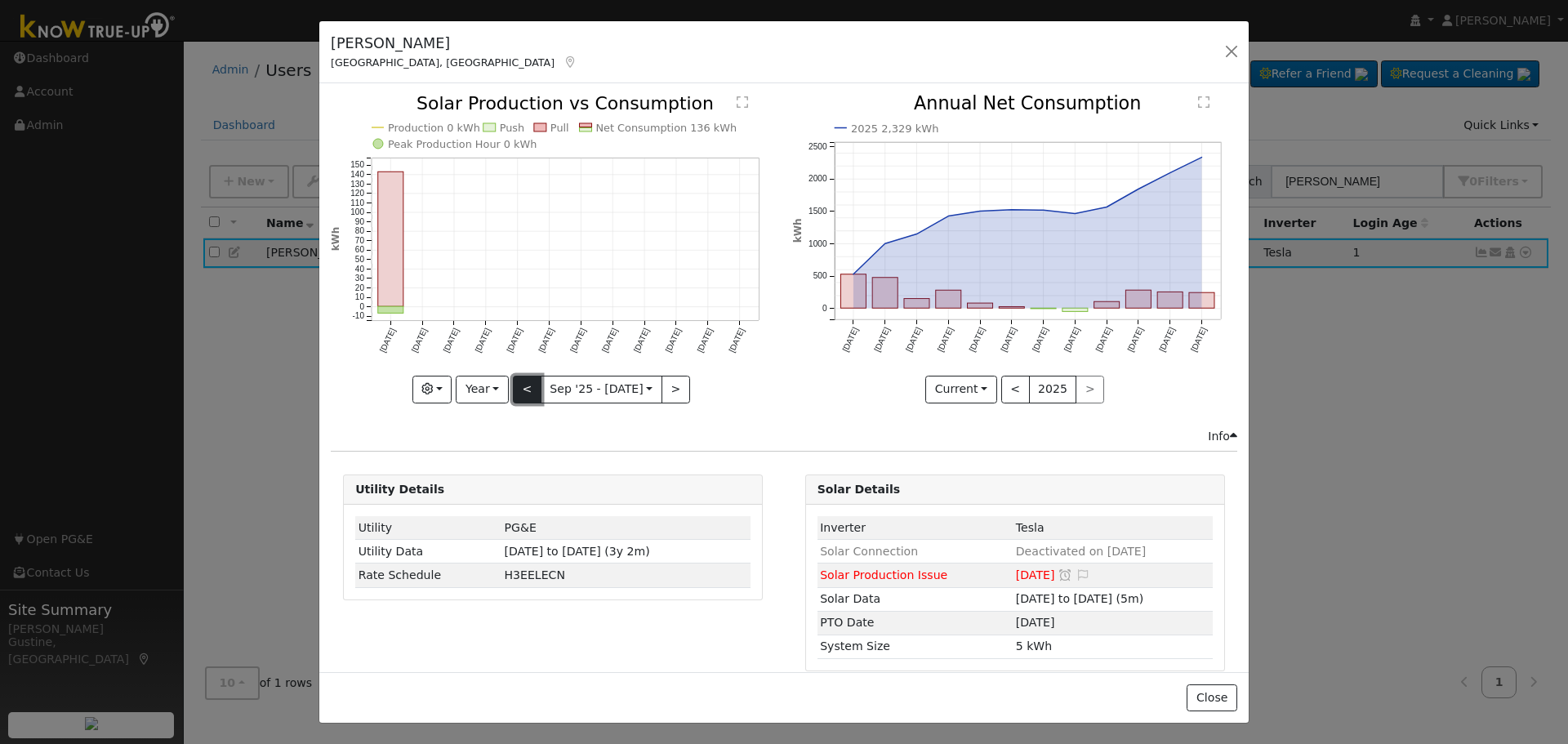
click at [519, 387] on button "<" at bounding box center [527, 389] width 28 height 28
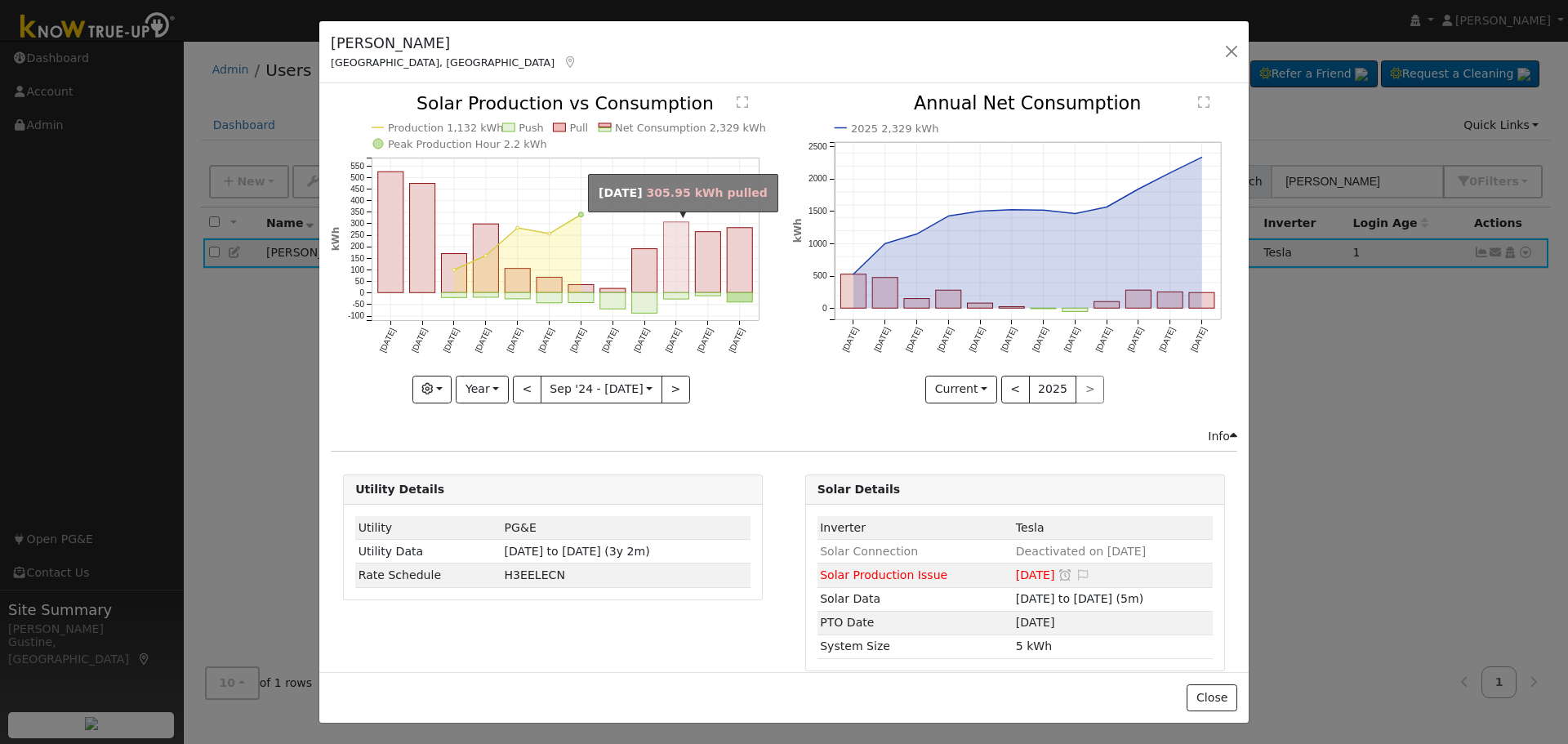
click at [663, 270] on rect "onclick=""" at bounding box center [676, 258] width 25 height 71
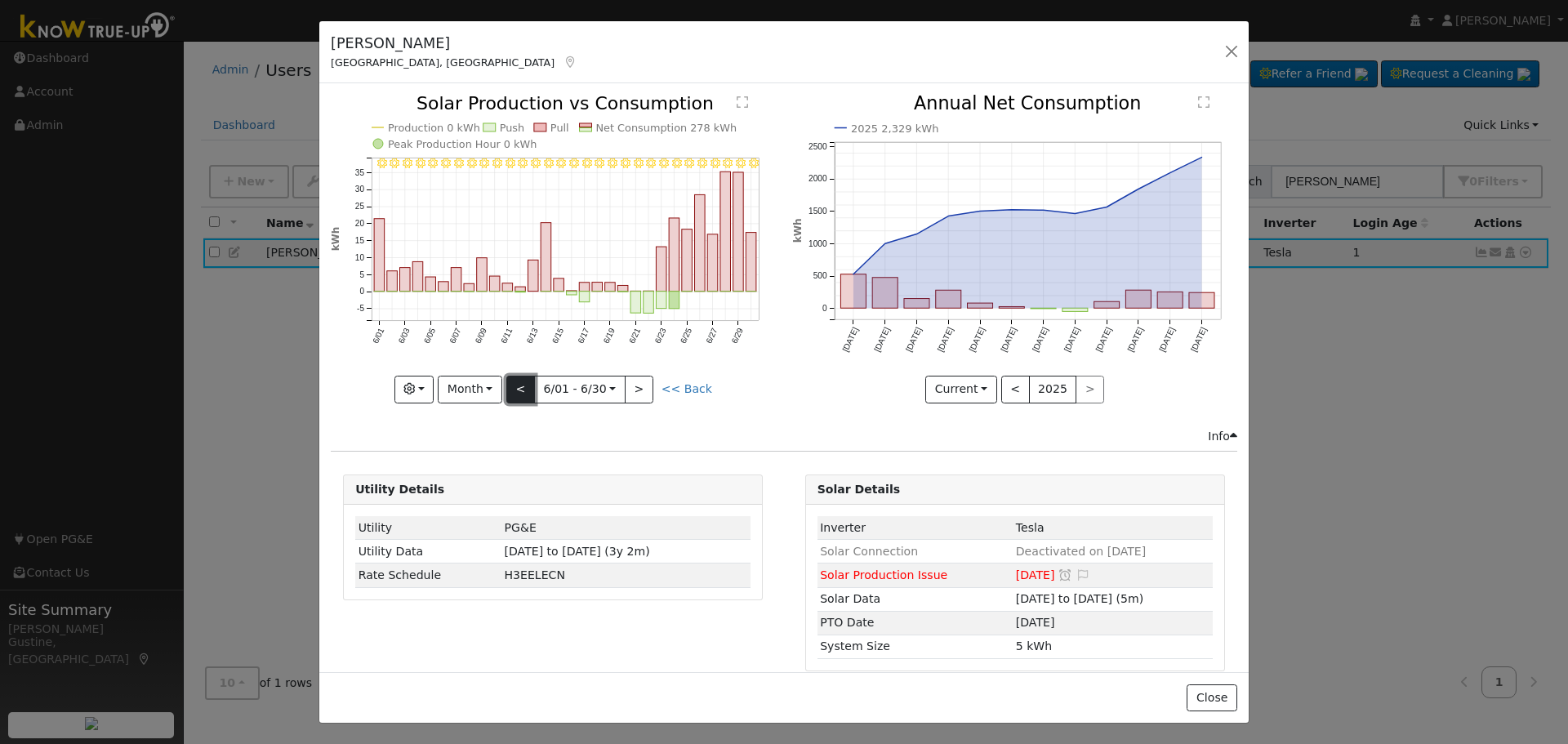
click at [533, 398] on button "<" at bounding box center [520, 389] width 28 height 28
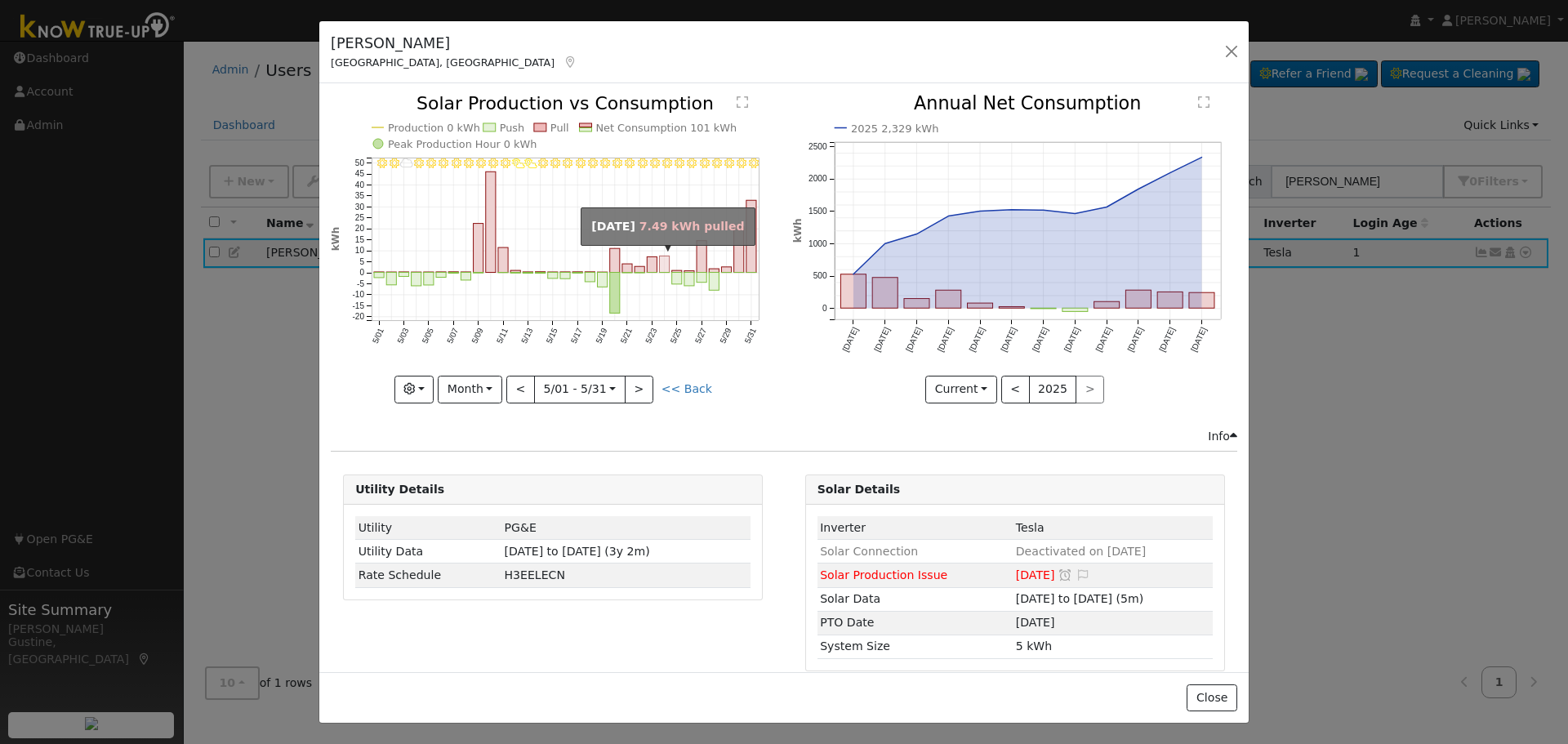
click at [660, 263] on rect "onclick=""" at bounding box center [664, 264] width 10 height 16
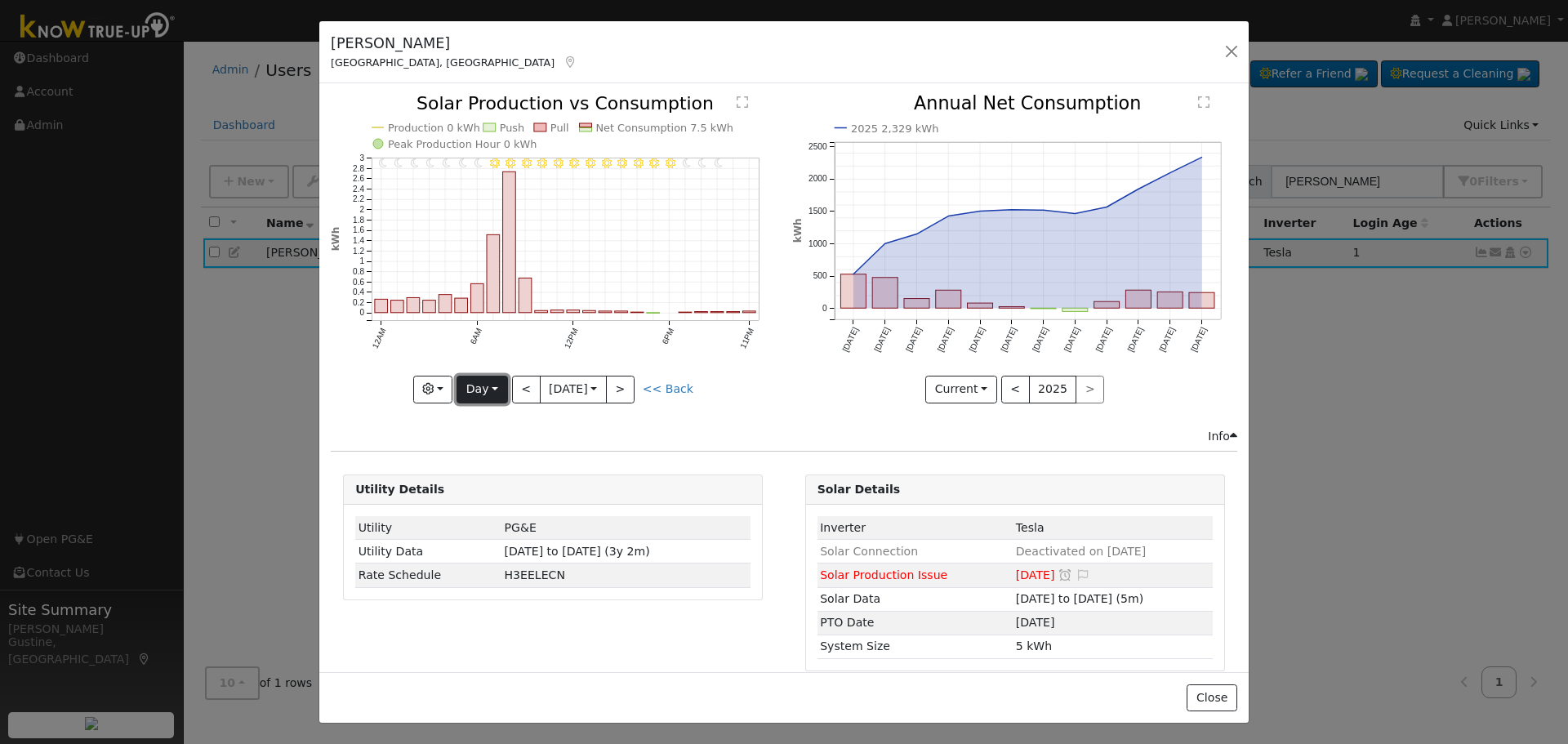
click at [481, 380] on button "Day" at bounding box center [481, 389] width 51 height 28
click at [507, 485] on link "Year" at bounding box center [514, 492] width 114 height 23
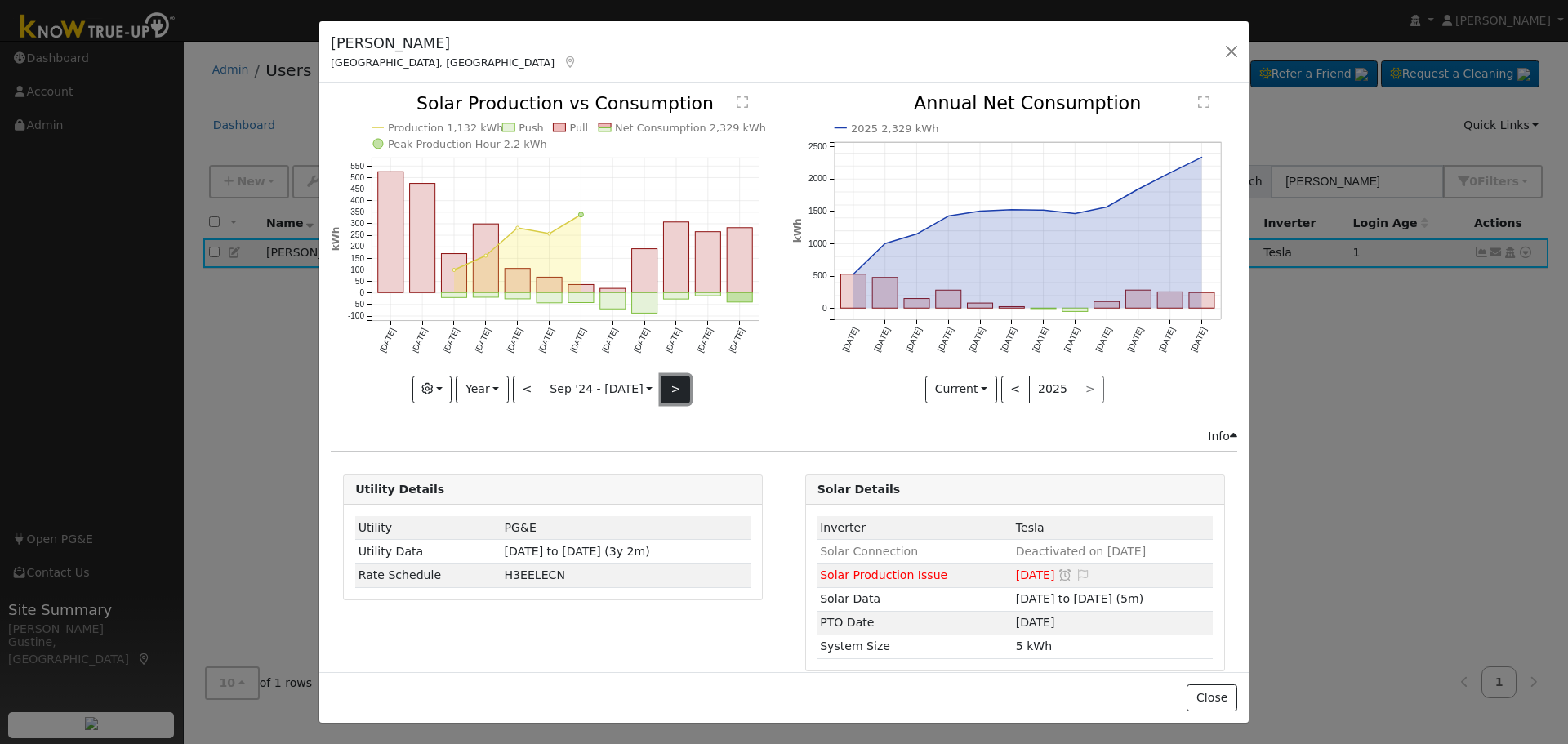
click at [668, 390] on button ">" at bounding box center [676, 389] width 28 height 28
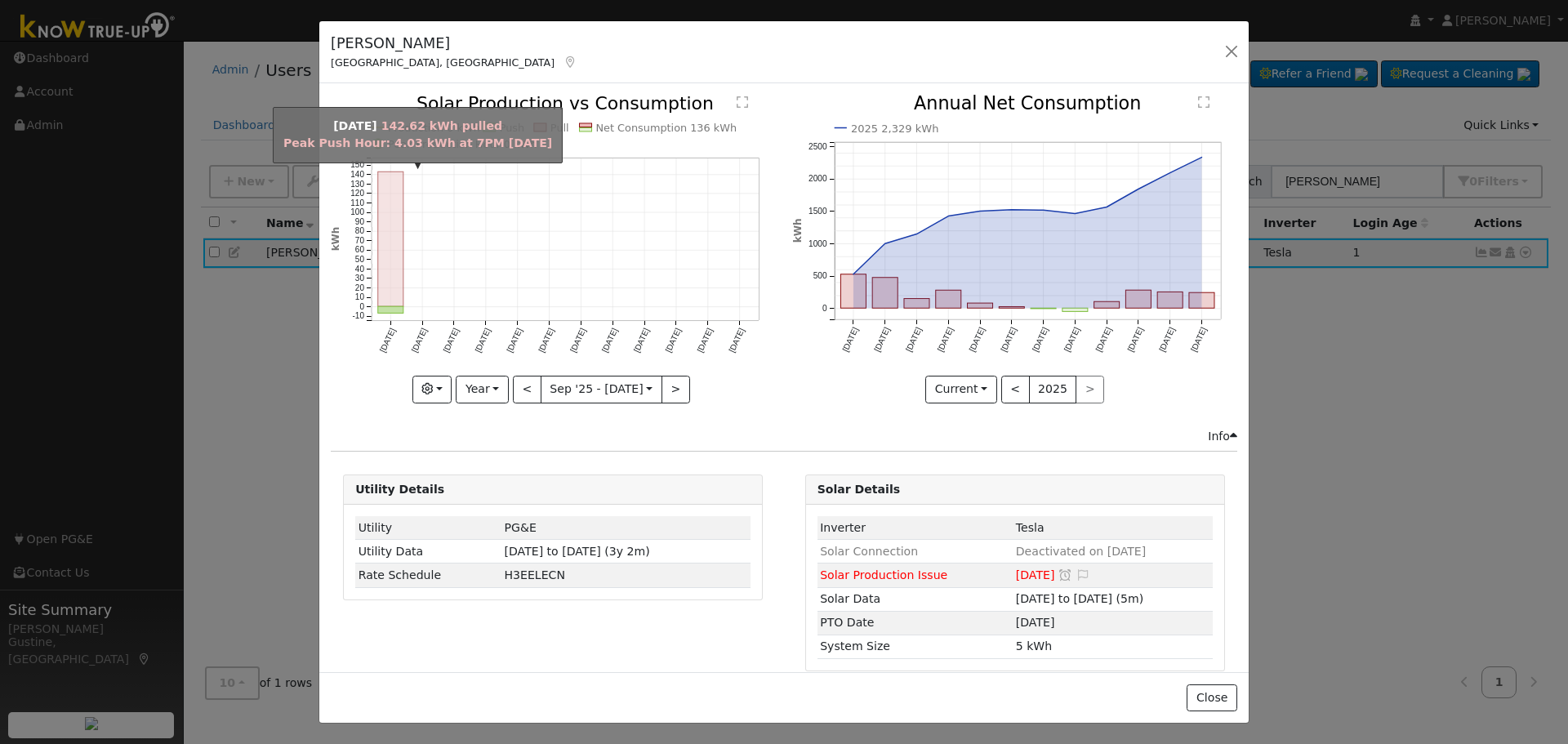
click at [374, 251] on icon "Production 0 kWh Push Pull Net Consumption 136 kWh Peak Production Hour 0 kWh […" at bounding box center [552, 248] width 444 height 306
drag, startPoint x: 381, startPoint y: 252, endPoint x: 390, endPoint y: 255, distance: 9.5
click at [390, 255] on rect "onclick=""" at bounding box center [390, 239] width 25 height 134
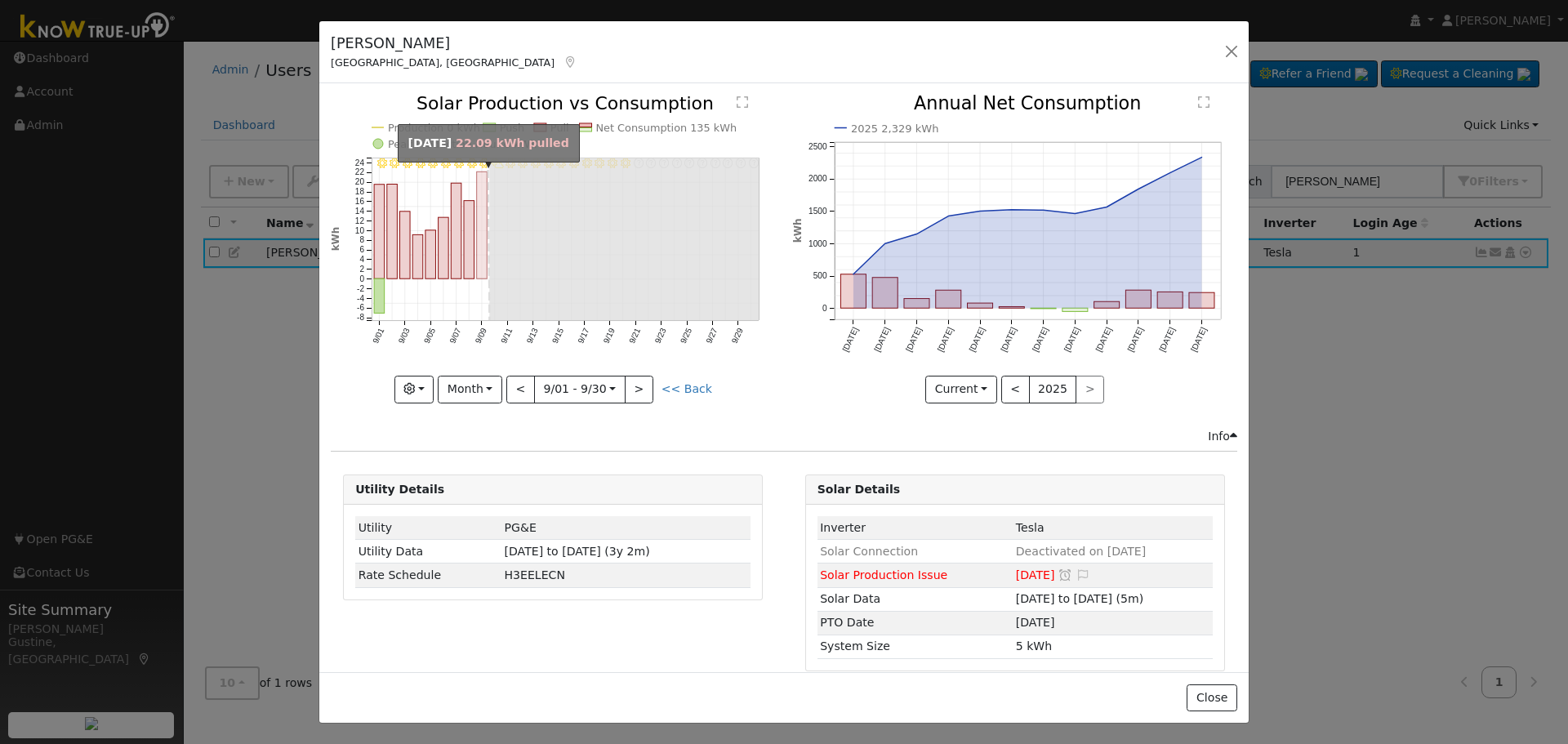
click at [477, 244] on rect "onclick=""" at bounding box center [482, 226] width 11 height 107
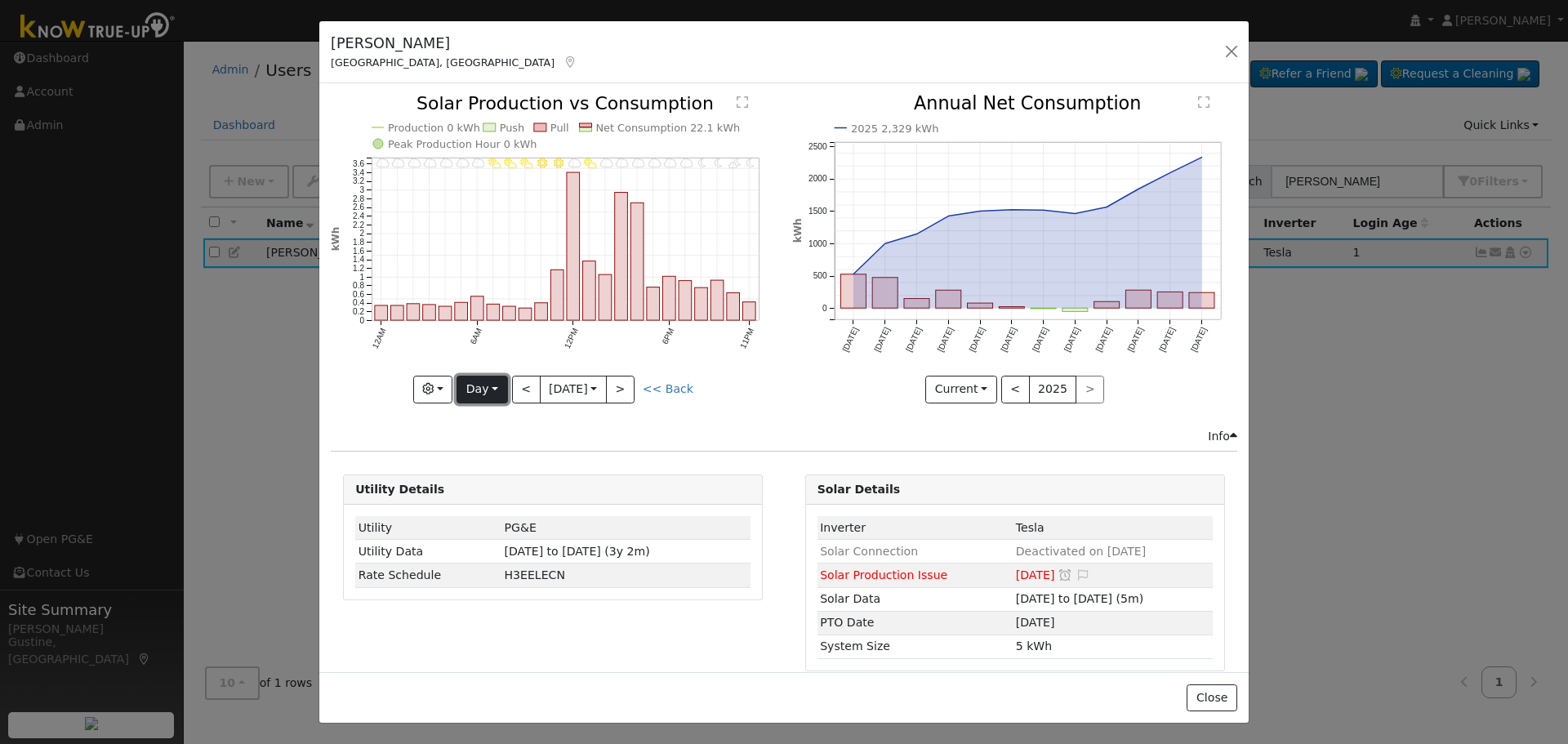
click at [484, 386] on button "Day" at bounding box center [481, 389] width 51 height 28
click at [511, 457] on link "Month" at bounding box center [514, 469] width 114 height 23
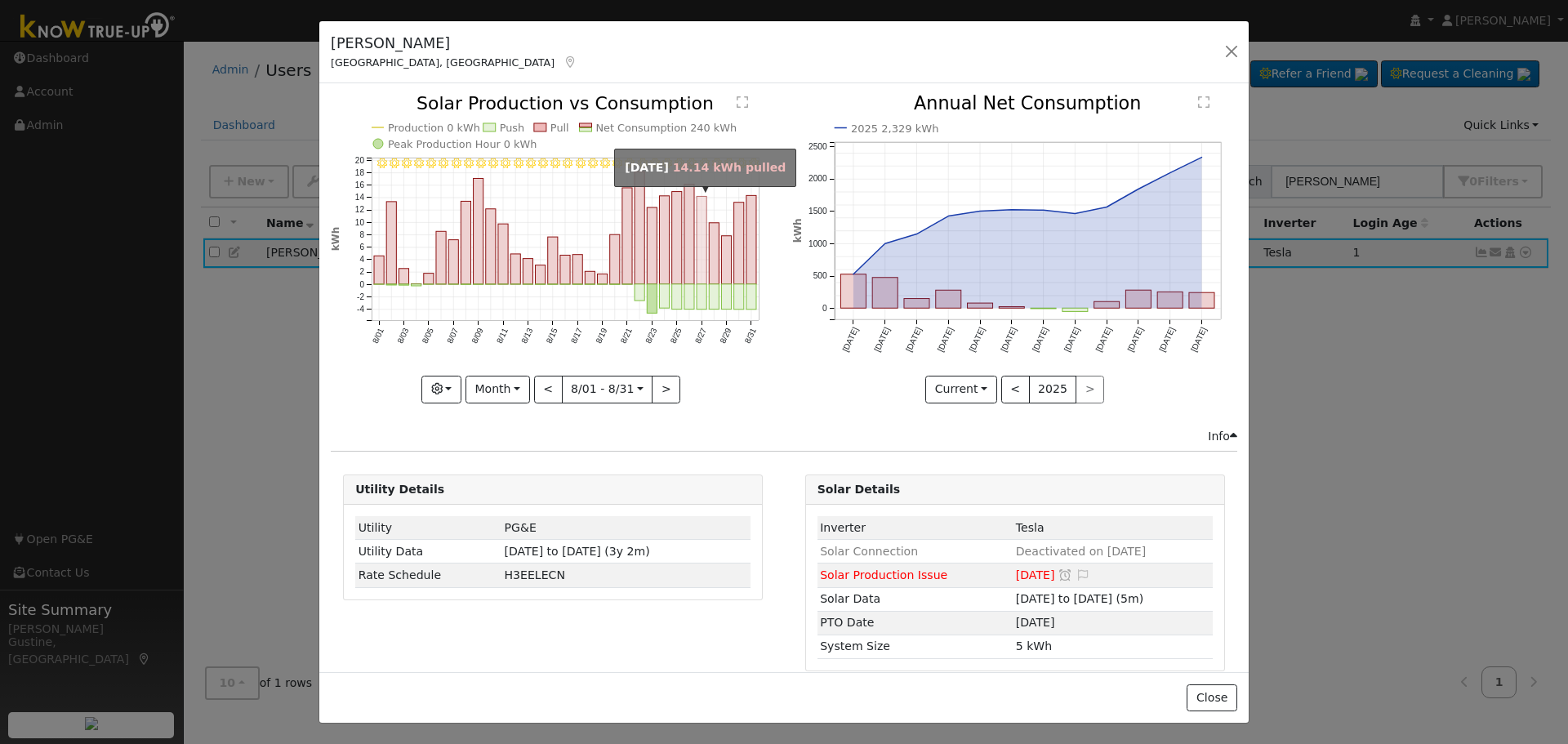
click at [696, 262] on rect "onclick=""" at bounding box center [701, 240] width 10 height 87
type input "[DATE]"
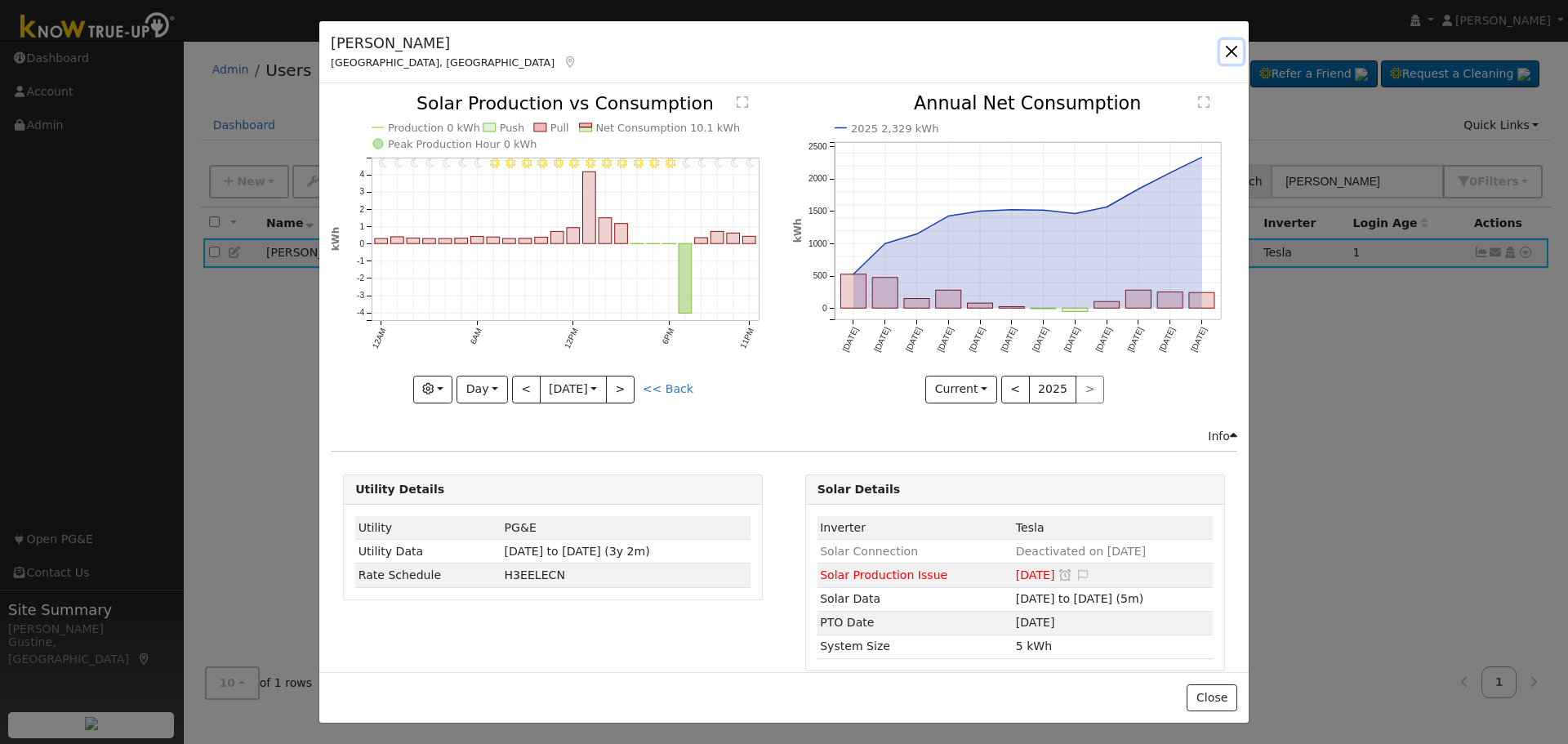
click at [1223, 56] on button "button" at bounding box center [1232, 52] width 23 height 23
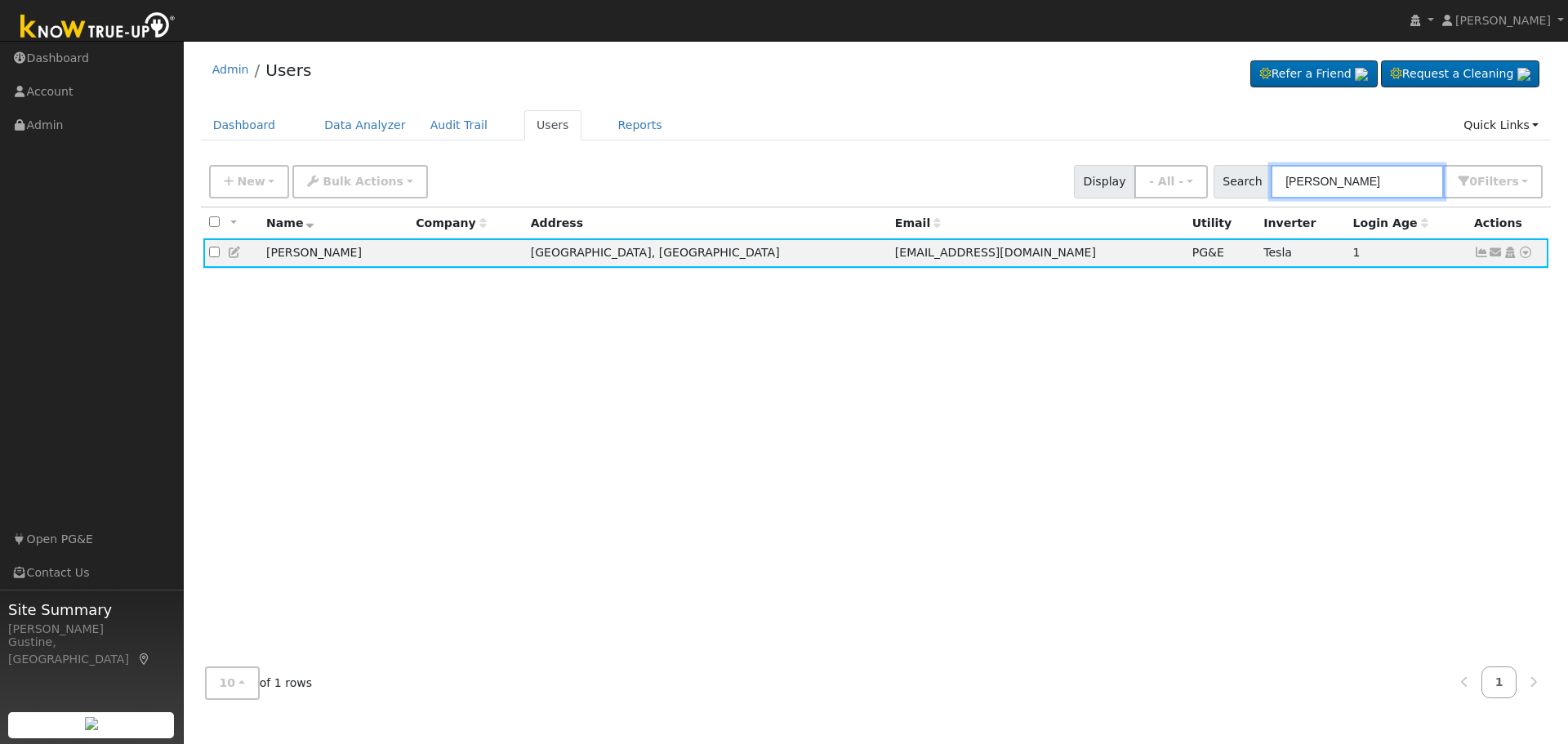
drag, startPoint x: 1401, startPoint y: 181, endPoint x: 792, endPoint y: 182, distance: 609.0
click at [792, 182] on div "New Add User Quick Add Quick Connect Quick Convert Lead Bulk Actions Send Email…" at bounding box center [875, 179] width 1340 height 39
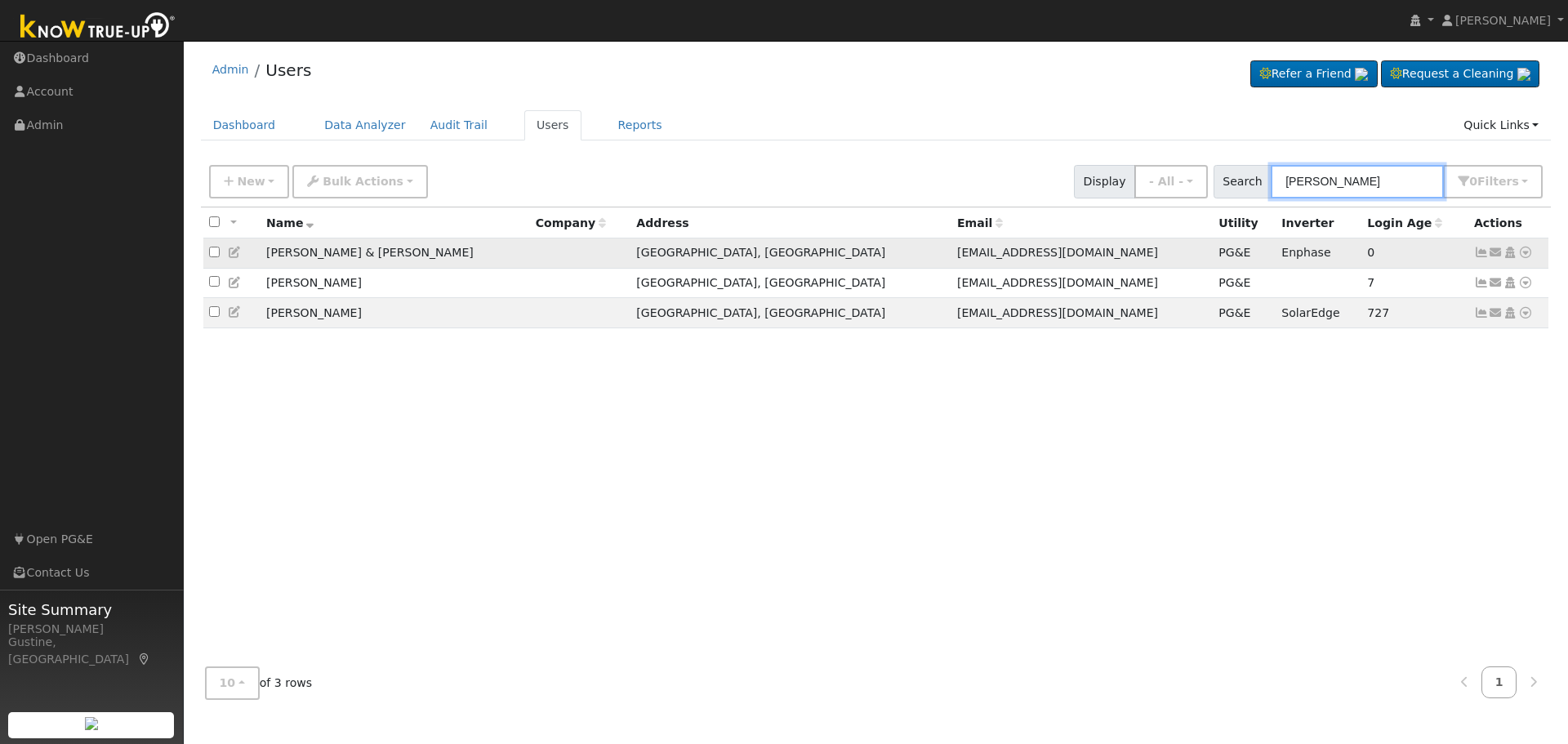
type input "[PERSON_NAME]"
click at [1484, 251] on icon at bounding box center [1481, 252] width 15 height 12
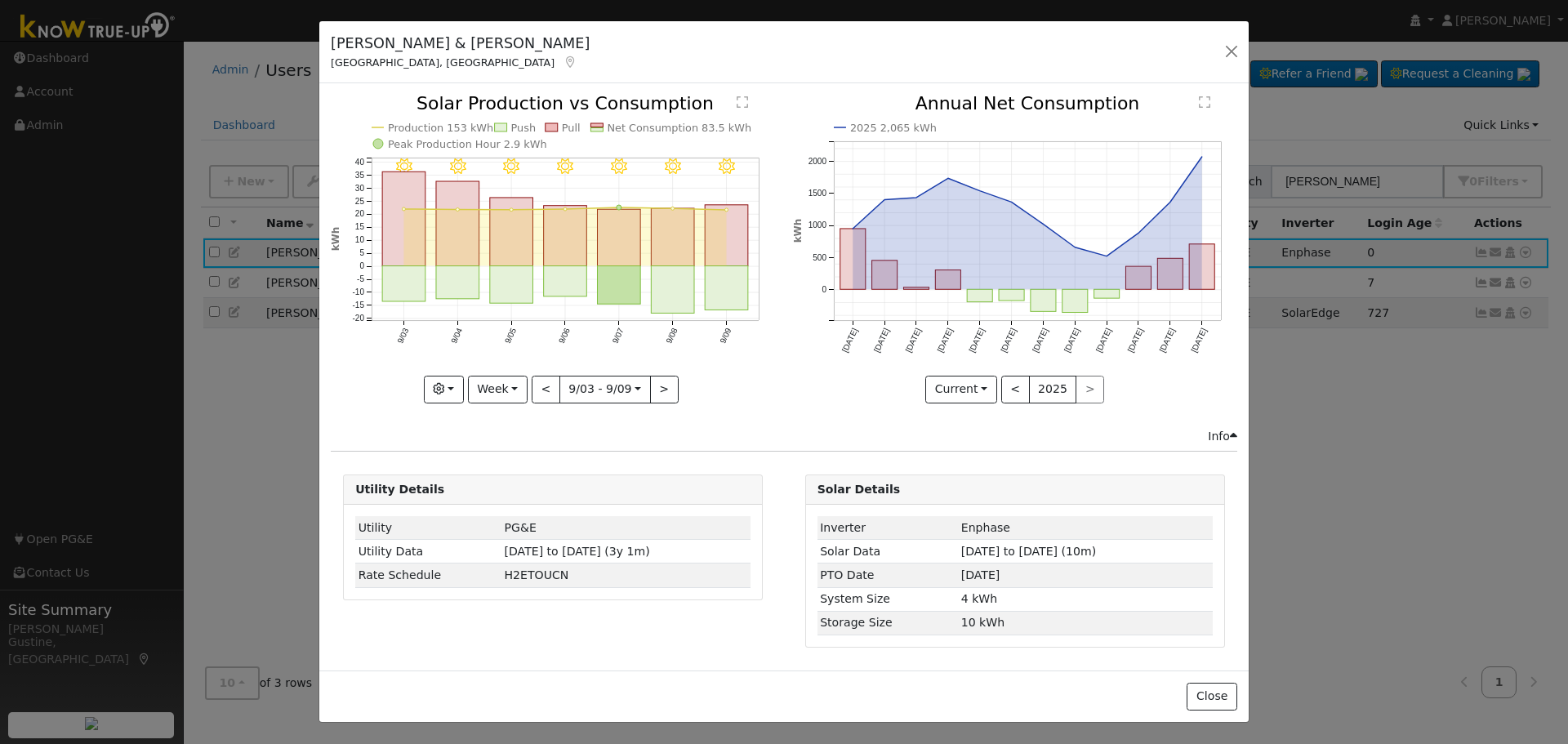
click at [677, 257] on rect "onclick=""" at bounding box center [673, 237] width 44 height 58
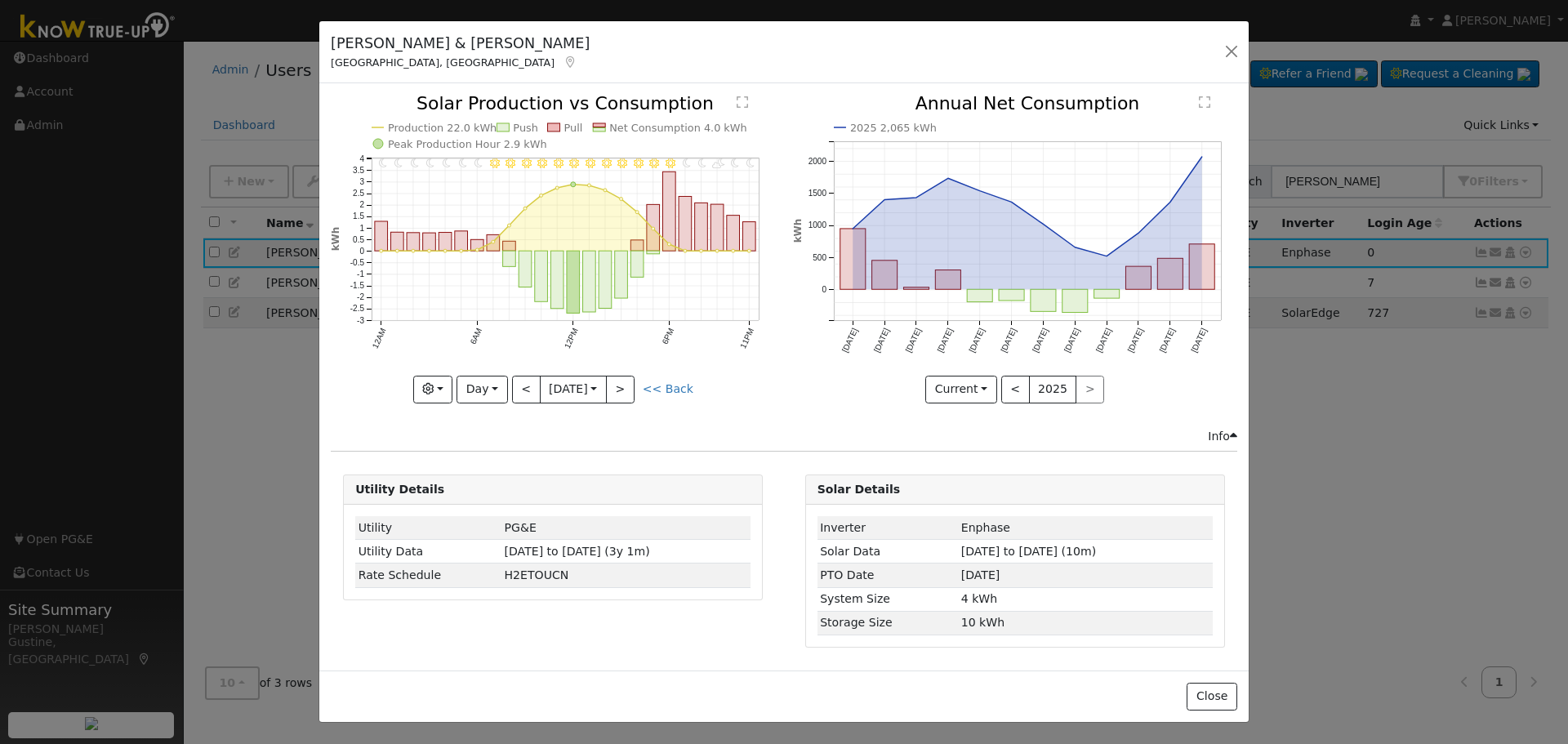
click at [643, 380] on icon "11PM - Clear 10PM - Clear 9PM - PartlyCloudy 8PM - Clear 7PM - Clear 6PM - Clea…" at bounding box center [552, 248] width 444 height 306
click at [627, 387] on button ">" at bounding box center [620, 389] width 28 height 28
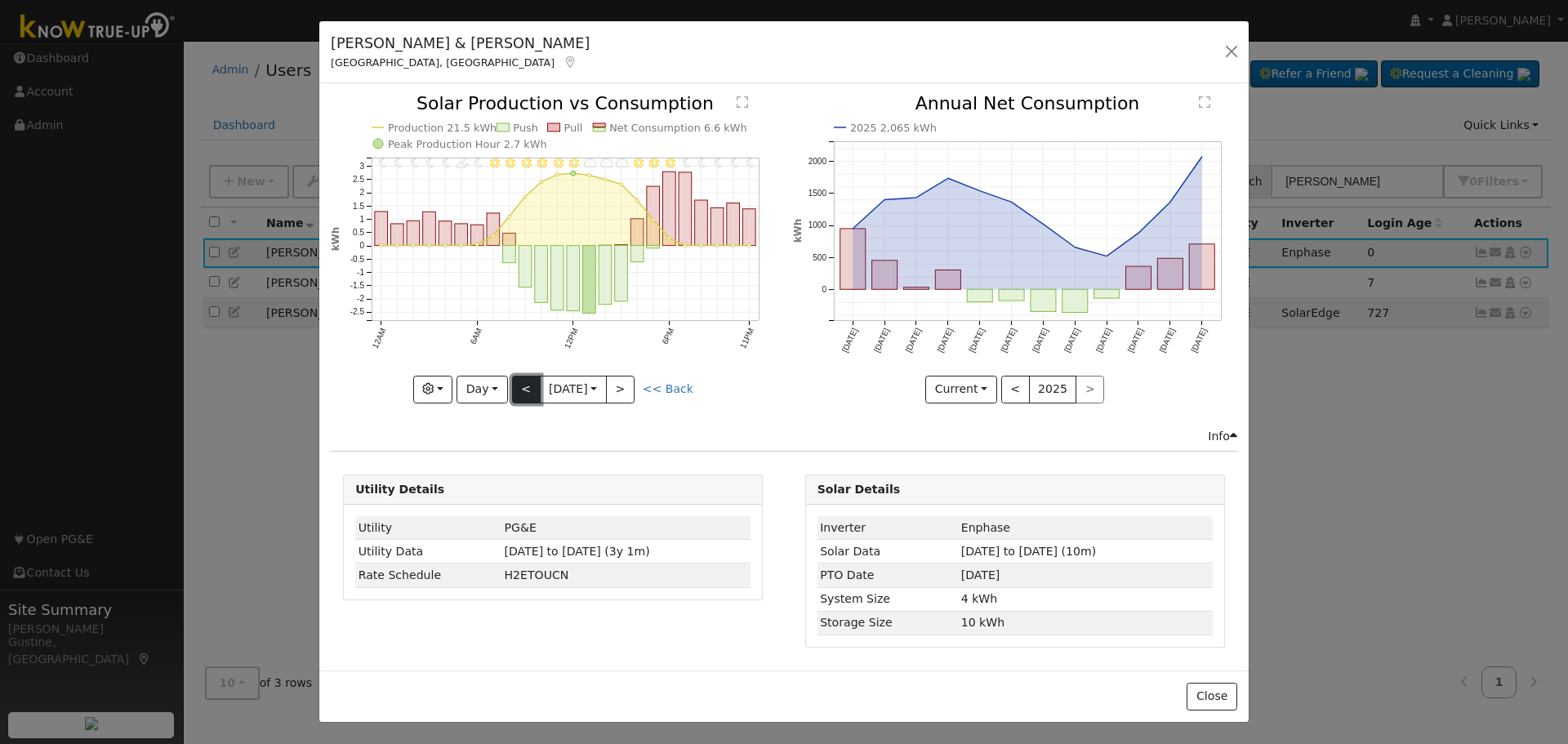
click at [534, 388] on button "<" at bounding box center [527, 389] width 28 height 28
type input "[DATE]"
